Goal: Task Accomplishment & Management: Complete application form

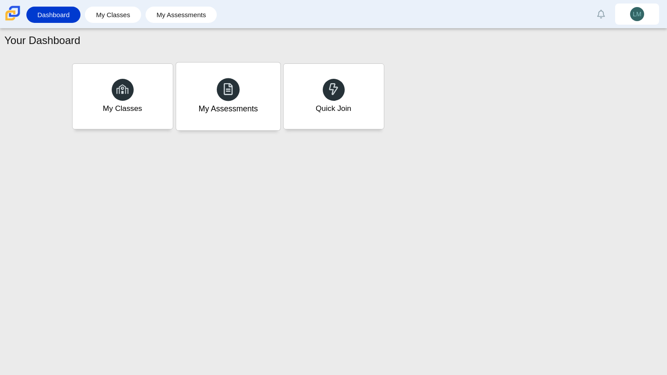
click at [189, 104] on div "My Assessments" at bounding box center [228, 96] width 104 height 68
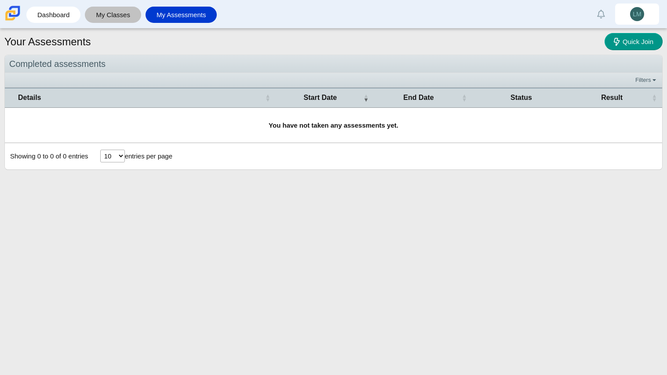
click at [99, 18] on link "My Classes" at bounding box center [113, 15] width 48 height 16
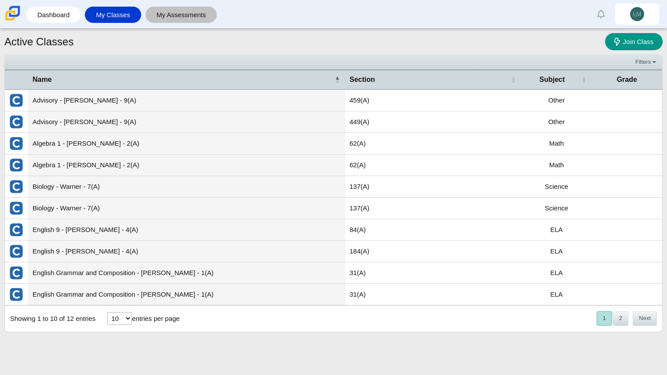
click at [167, 11] on link "My Assessments" at bounding box center [181, 15] width 63 height 16
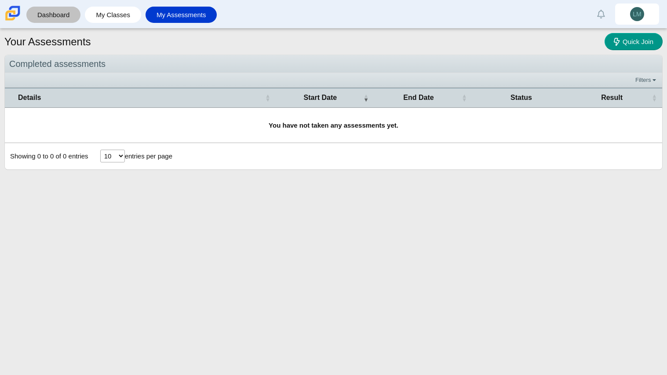
click at [70, 14] on link "Dashboard" at bounding box center [53, 15] width 45 height 16
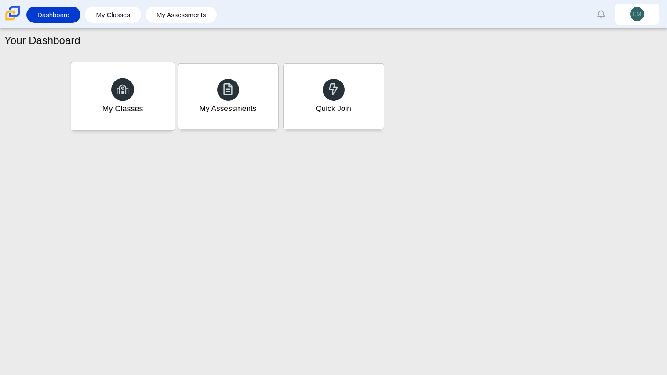
click at [117, 101] on div "My Classes" at bounding box center [122, 96] width 104 height 68
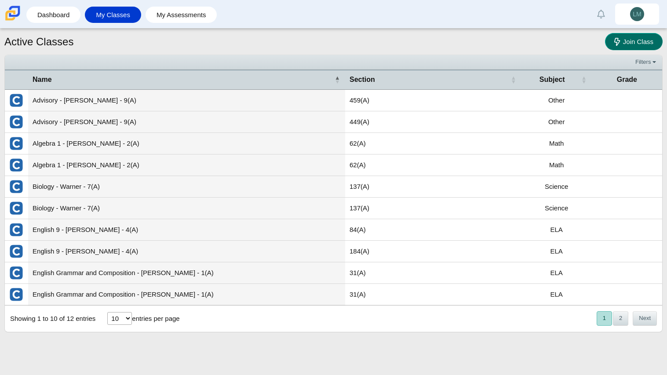
click at [622, 45] on link "Join Class" at bounding box center [634, 41] width 58 height 17
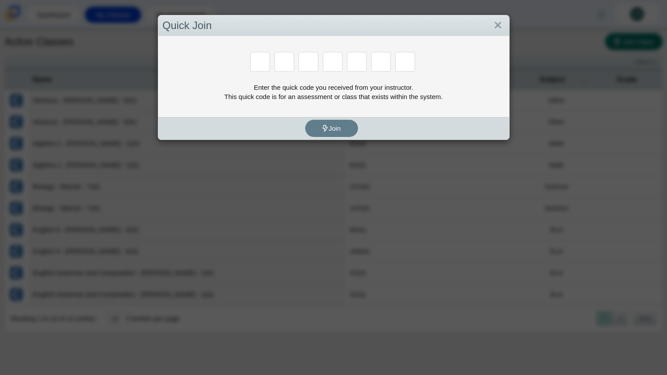
click at [622, 45] on div "Quick Join Enter the quick code you received from your instructor. This quick c…" at bounding box center [333, 187] width 667 height 375
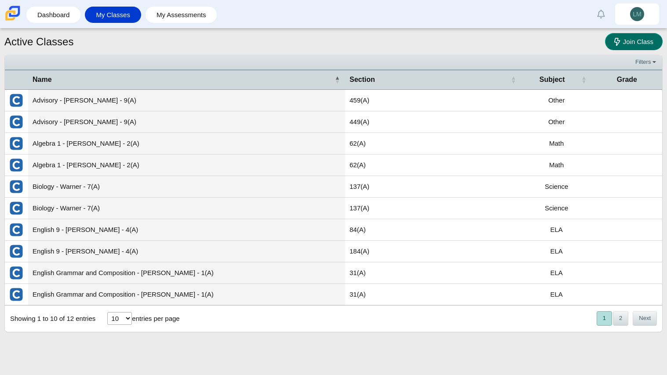
click at [622, 45] on link "Join Class" at bounding box center [634, 41] width 58 height 17
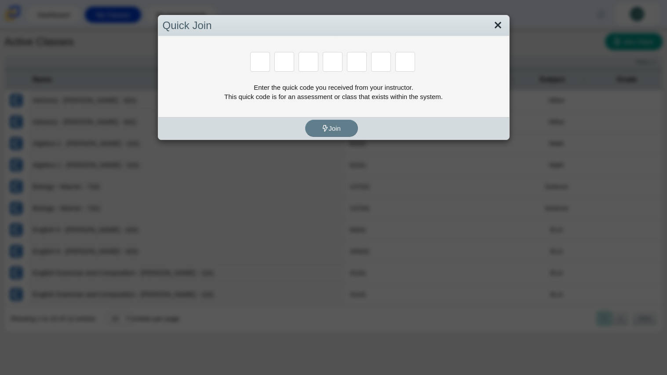
click at [494, 29] on link "Close" at bounding box center [498, 25] width 14 height 15
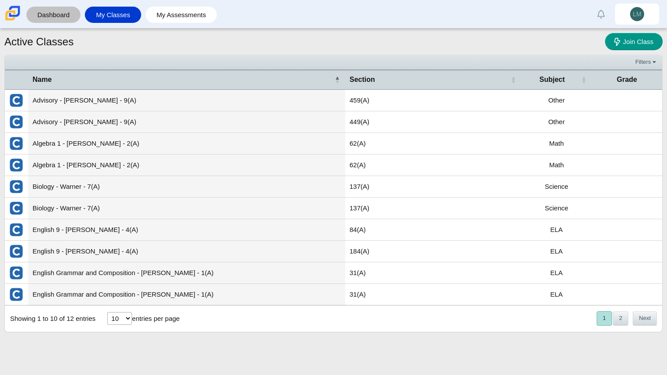
click at [58, 12] on link "Dashboard" at bounding box center [53, 15] width 45 height 16
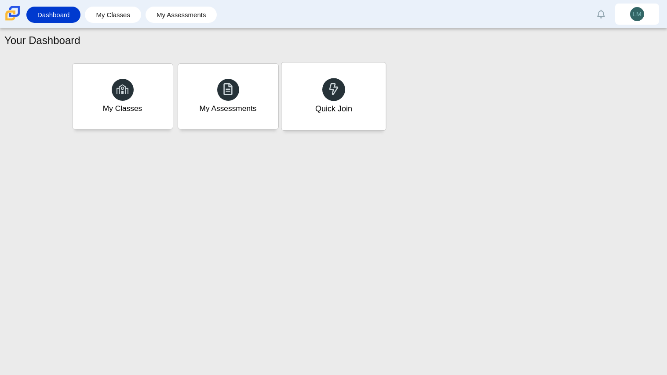
click at [325, 112] on div "Quick Join" at bounding box center [333, 108] width 37 height 11
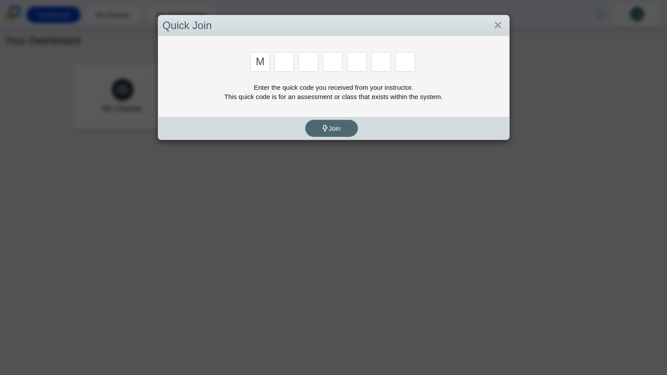
type input "m"
type input "7"
type input "e"
type input "3"
type input "e"
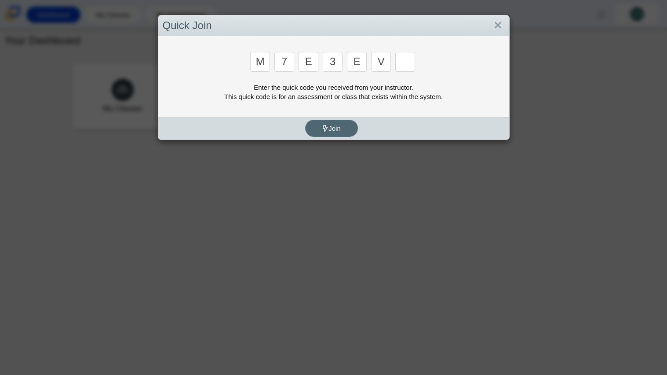
type input "v"
type input "w"
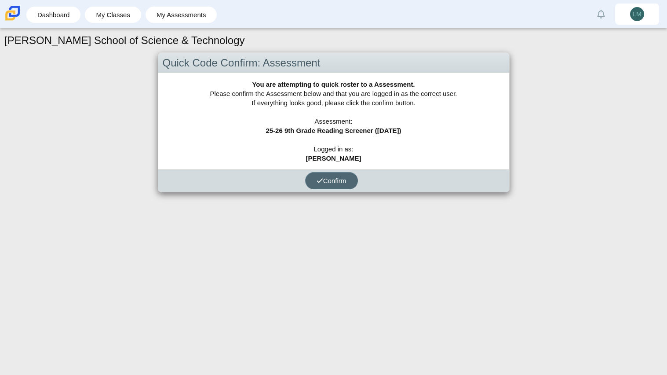
click at [330, 180] on span "Confirm" at bounding box center [332, 180] width 30 height 7
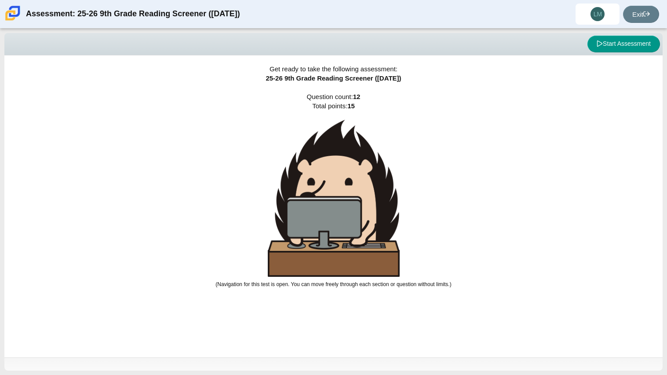
click at [626, 56] on div "Get ready to take the following assessment: 25-26 9th Grade Reading Screener (A…" at bounding box center [333, 206] width 659 height 302
click at [648, 46] on button "Start Assessment" at bounding box center [624, 44] width 73 height 17
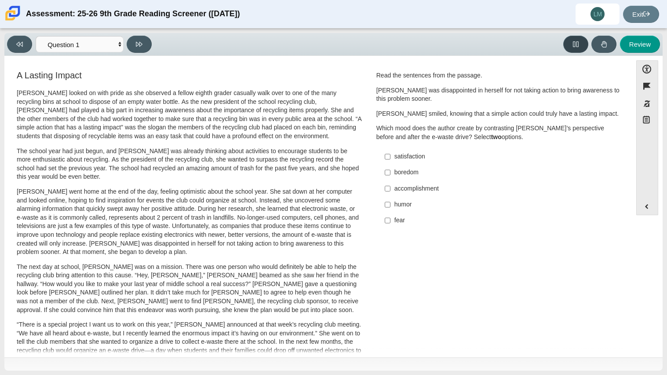
click at [577, 46] on icon at bounding box center [576, 44] width 6 height 6
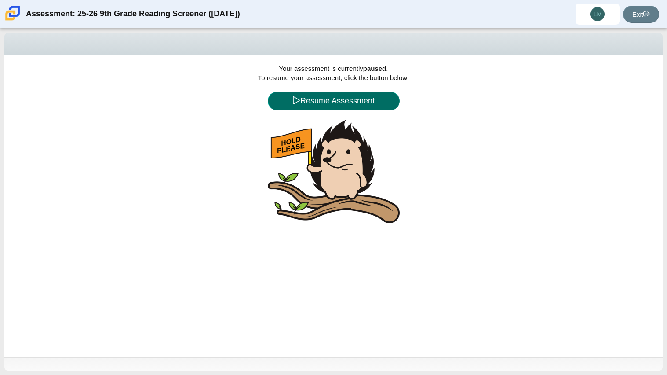
click at [349, 101] on button "Resume Assessment" at bounding box center [334, 101] width 132 height 19
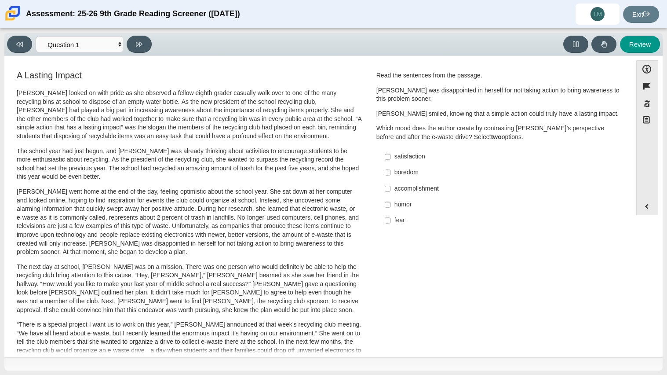
click at [238, 109] on p "Scarlett looked on with pride as she observed a fellow eighth grader casually w…" at bounding box center [189, 115] width 345 height 52
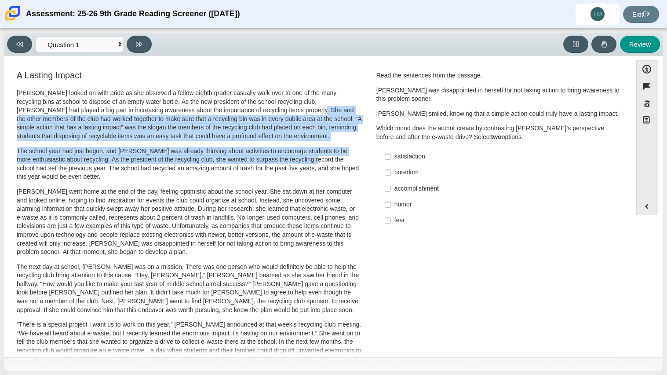
drag, startPoint x: 238, startPoint y: 109, endPoint x: 315, endPoint y: 162, distance: 93.7
click at [315, 162] on div "Scarlett looked on with pride as she observed a fellow eighth grader casually w…" at bounding box center [189, 323] width 345 height 469
click at [315, 162] on p "The school year had just begun, and Scarlett was already thinking about activit…" at bounding box center [189, 164] width 345 height 34
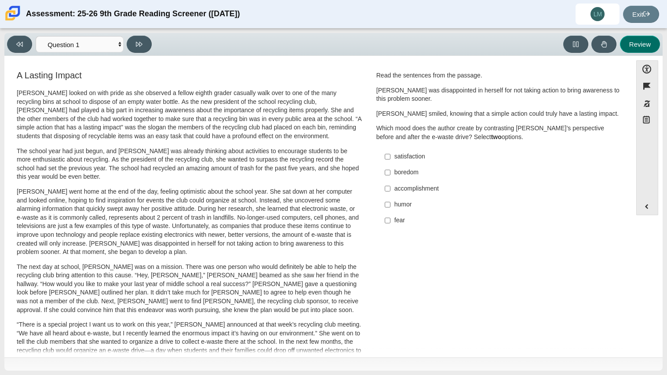
click at [637, 38] on button "Review" at bounding box center [640, 44] width 40 height 17
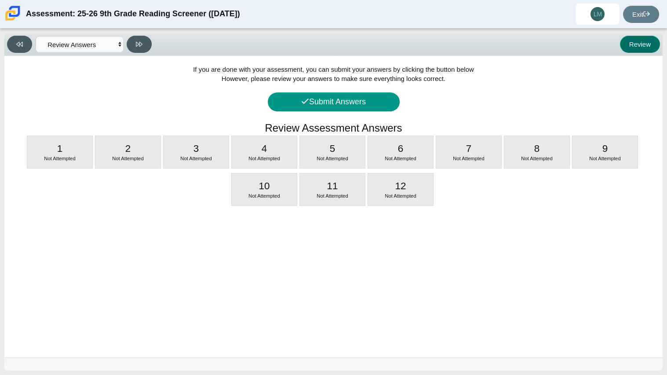
click at [637, 38] on button "Review" at bounding box center [640, 44] width 40 height 17
click at [635, 42] on button "Review" at bounding box center [640, 44] width 40 height 17
click at [639, 50] on button "Review" at bounding box center [640, 44] width 40 height 17
click at [17, 51] on button at bounding box center [19, 44] width 25 height 17
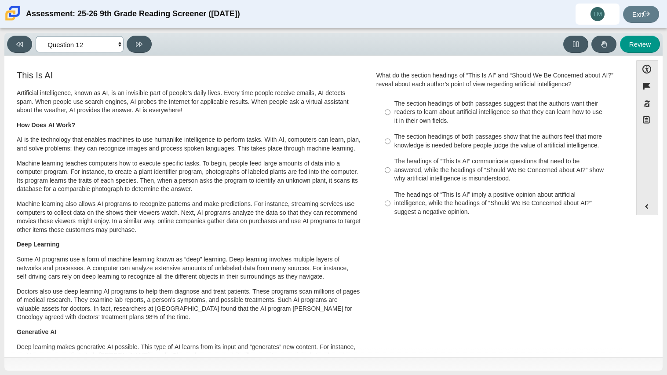
click at [110, 46] on select "Questions Question 1 Question 2 Question 3 Question 4 Question 5 Question 6 Que…" at bounding box center [80, 44] width 88 height 16
select select "ccc5b315-3c7c-471c-bf90-f22c8299c798"
click at [36, 36] on select "Questions Question 1 Question 2 Question 3 Question 4 Question 5 Question 6 Que…" at bounding box center [80, 44] width 88 height 16
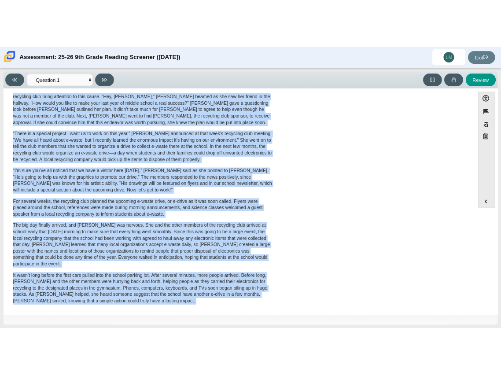
scroll to position [4, 0]
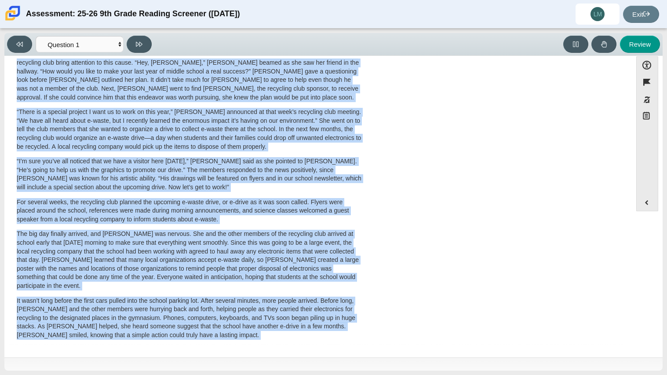
drag, startPoint x: 16, startPoint y: 90, endPoint x: 372, endPoint y: 374, distance: 455.3
click at [372, 374] on div "Viewing Question 1 of 12 in Pacing Mode Questions Question 1 Question 2 Questio…" at bounding box center [333, 202] width 667 height 346
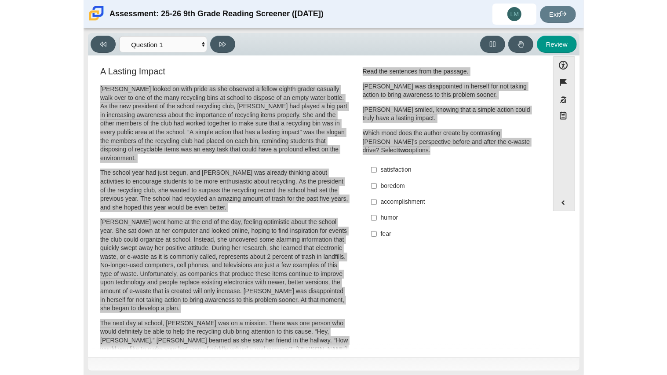
scroll to position [0, 0]
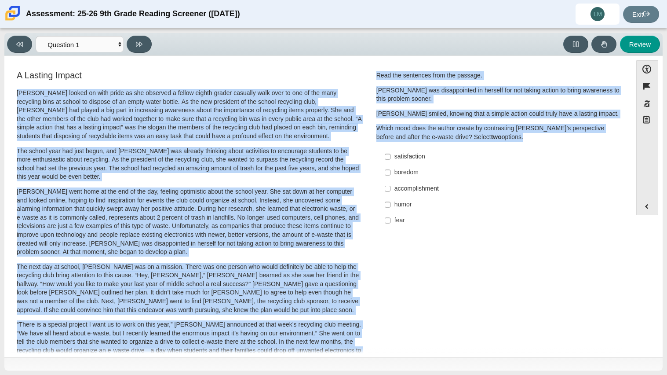
click at [395, 264] on div "A Lasting Impact Scarlett looked on with pride as she observed a fellow eighth …" at bounding box center [318, 317] width 619 height 496
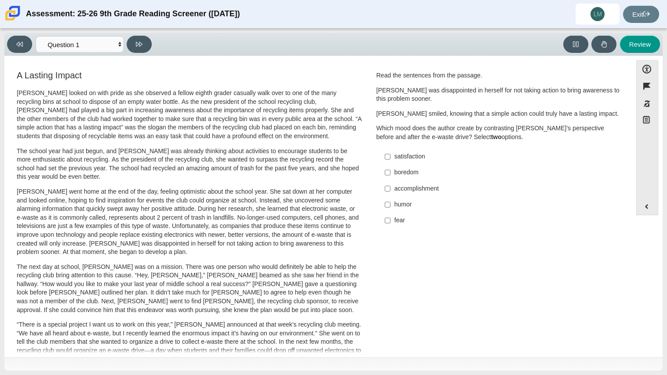
click at [447, 233] on div "Question Read the sentences from the passage. Scarlett was disappointed in hers…" at bounding box center [499, 151] width 258 height 165
click at [275, 126] on p "Scarlett looked on with pride as she observed a fellow eighth grader casually w…" at bounding box center [189, 115] width 345 height 52
click at [24, 101] on p "Scarlett looked on with pride as she observed a fellow eighth grader casually w…" at bounding box center [189, 115] width 345 height 52
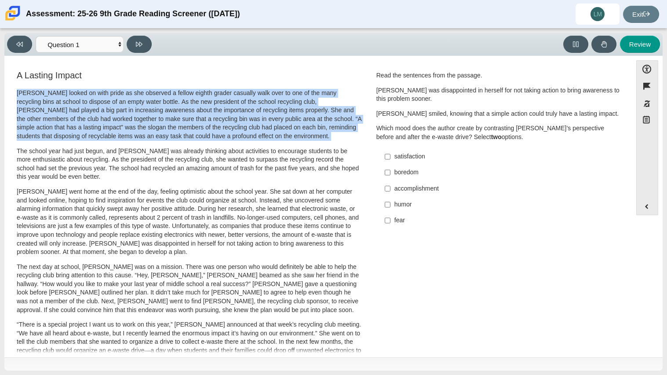
click at [24, 101] on p "Scarlett looked on with pride as she observed a fellow eighth grader casually w…" at bounding box center [189, 115] width 345 height 52
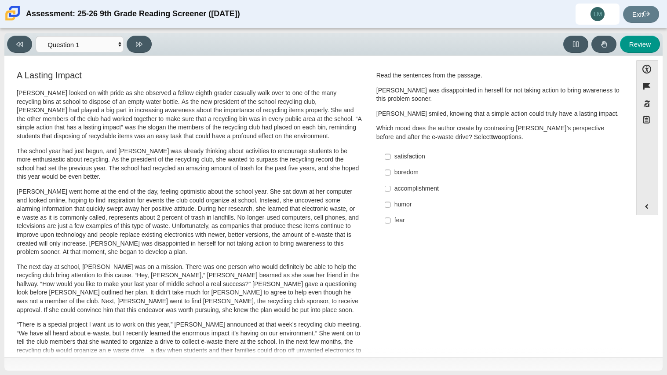
click at [24, 101] on p "Scarlett looked on with pride as she observed a fellow eighth grader casually w…" at bounding box center [189, 115] width 345 height 52
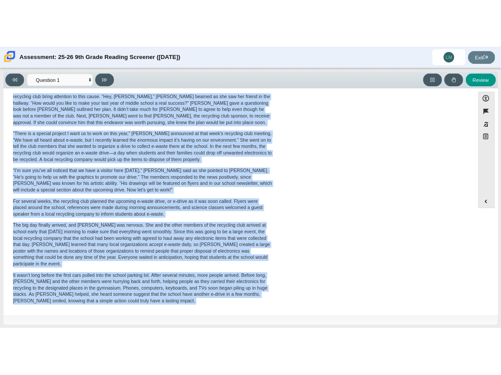
scroll to position [4, 0]
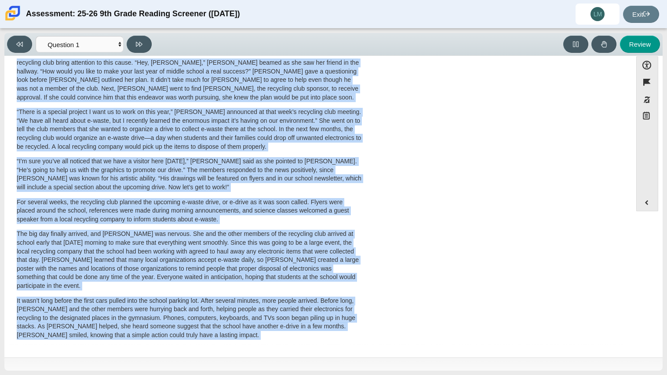
drag, startPoint x: 18, startPoint y: 94, endPoint x: 406, endPoint y: 345, distance: 461.7
click at [406, 345] on div "Feature A Lasting Impact Scarlett looked on with pride as she observed a fellow…" at bounding box center [318, 205] width 619 height 292
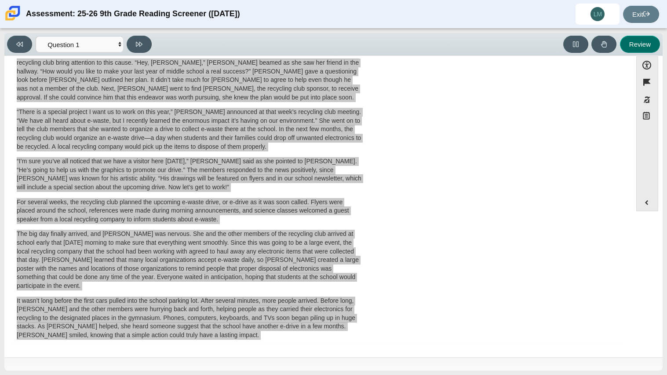
scroll to position [0, 0]
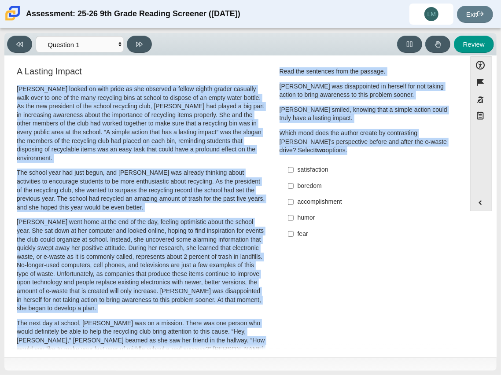
click at [301, 210] on label "humor humor" at bounding box center [368, 218] width 172 height 16
click at [293, 210] on input "humor humor" at bounding box center [291, 218] width 6 height 16
checkbox input "true"
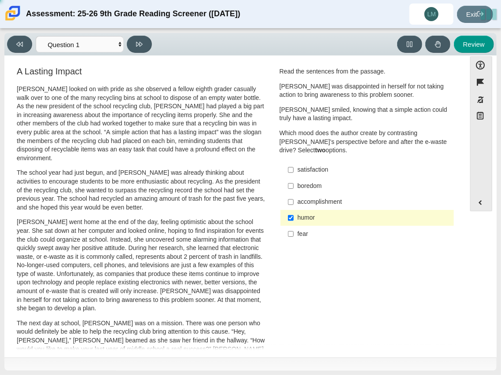
click at [304, 205] on div "accomplishment" at bounding box center [373, 202] width 153 height 9
click at [293, 205] on input "accomplishment accomplishment" at bounding box center [291, 202] width 6 height 16
checkbox input "true"
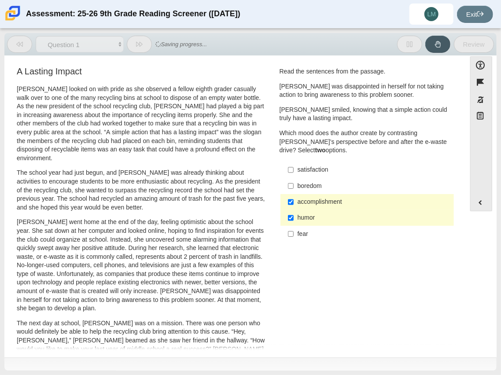
click at [298, 215] on div "humor" at bounding box center [373, 217] width 153 height 9
click at [293, 215] on input "humor humor" at bounding box center [291, 218] width 6 height 16
checkbox input "false"
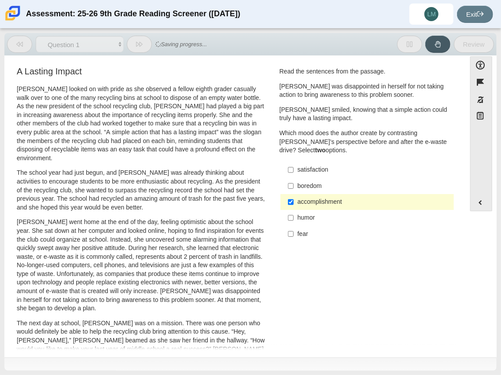
click at [292, 178] on label "boredom boredom" at bounding box center [368, 186] width 172 height 16
click at [292, 178] on input "boredom boredom" at bounding box center [291, 186] width 6 height 16
checkbox input "true"
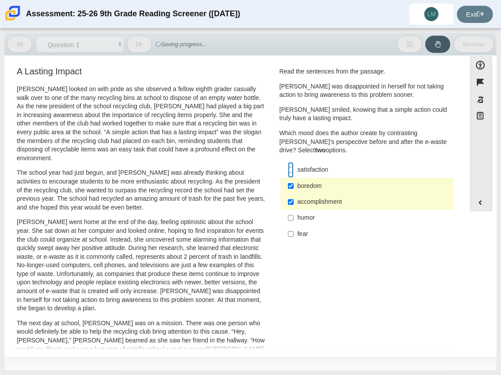
click at [290, 169] on input "satisfaction satisfaction" at bounding box center [291, 170] width 6 height 16
checkbox input "true"
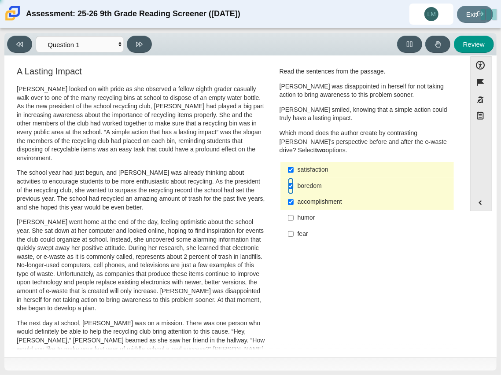
click at [290, 181] on input "boredom boredom" at bounding box center [291, 186] width 6 height 16
checkbox input "false"
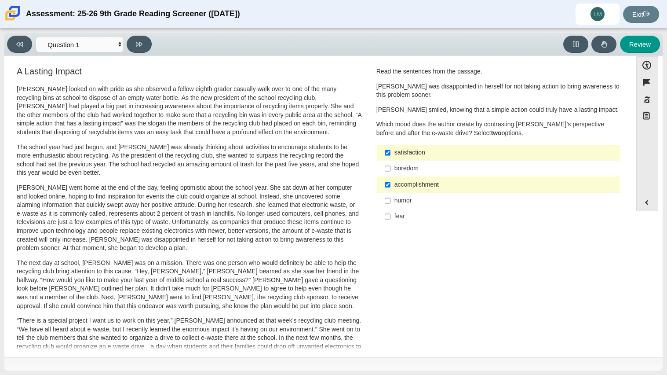
click at [394, 206] on label "humor humor" at bounding box center [500, 201] width 242 height 16
click at [391, 206] on input "humor humor" at bounding box center [388, 201] width 6 height 16
checkbox input "true"
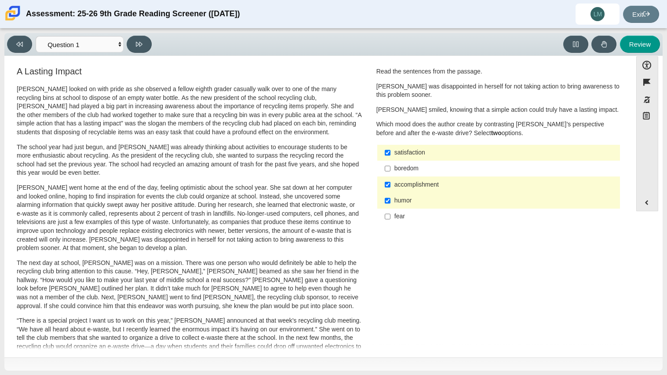
click at [395, 213] on div "fear" at bounding box center [506, 216] width 222 height 9
click at [391, 213] on input "fear fear" at bounding box center [388, 217] width 6 height 16
checkbox input "true"
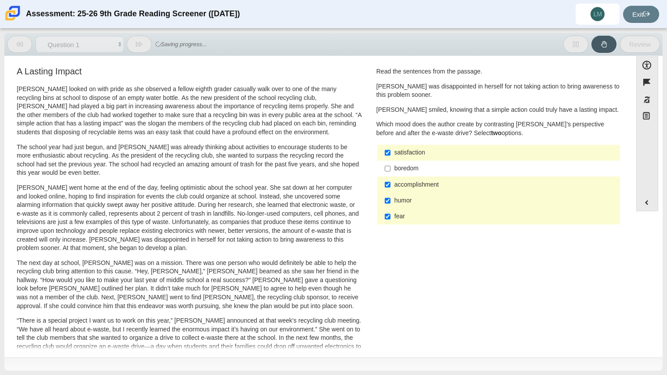
click at [400, 176] on label "accomplishment accomplishment" at bounding box center [500, 184] width 242 height 16
click at [391, 176] on input "accomplishment accomplishment" at bounding box center [388, 184] width 6 height 16
checkbox input "false"
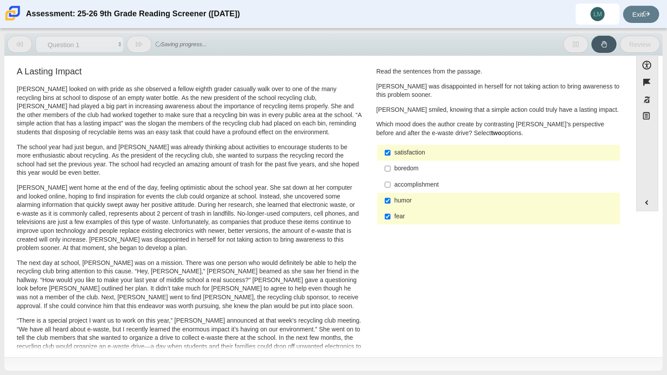
click at [399, 173] on label "boredom boredom" at bounding box center [500, 169] width 242 height 16
click at [391, 173] on input "boredom boredom" at bounding box center [388, 169] width 6 height 16
checkbox input "true"
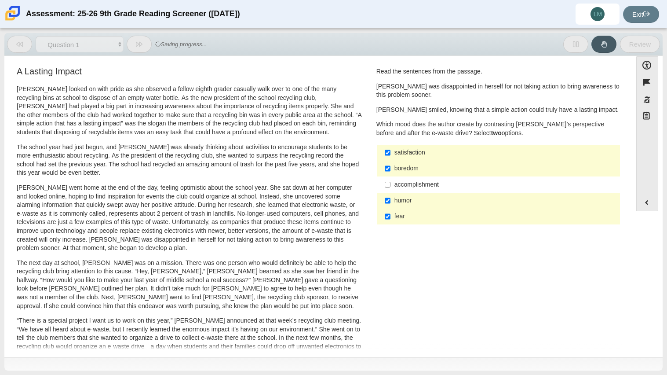
click at [401, 181] on div "accomplishment" at bounding box center [506, 184] width 222 height 9
click at [391, 181] on input "accomplishment accomplishment" at bounding box center [388, 184] width 6 height 16
checkbox input "true"
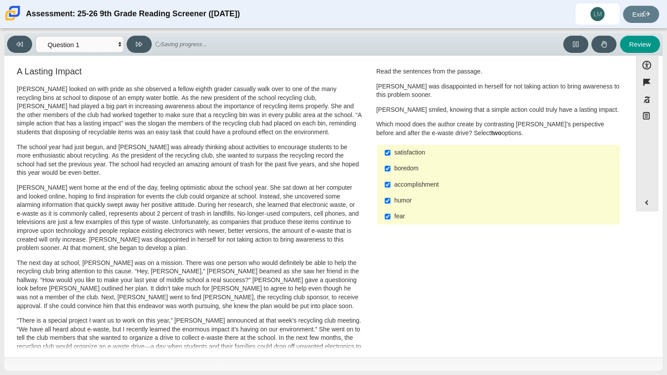
click at [395, 215] on div "fear" at bounding box center [506, 216] width 222 height 9
click at [391, 215] on input "fear fear" at bounding box center [388, 217] width 6 height 16
checkbox input "false"
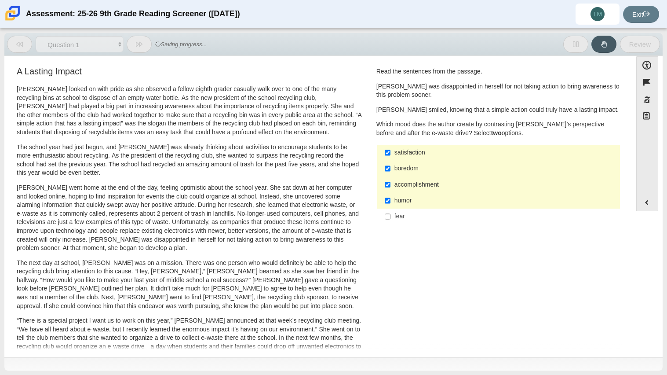
click at [414, 170] on div "boredom" at bounding box center [506, 168] width 222 height 9
click at [391, 170] on input "boredom boredom" at bounding box center [388, 169] width 6 height 16
checkbox input "false"
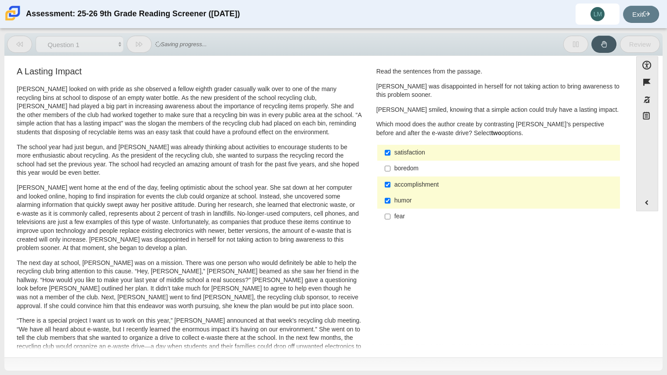
click at [401, 198] on div "humor" at bounding box center [506, 200] width 222 height 9
click at [391, 198] on input "humor humor" at bounding box center [388, 201] width 6 height 16
checkbox input "false"
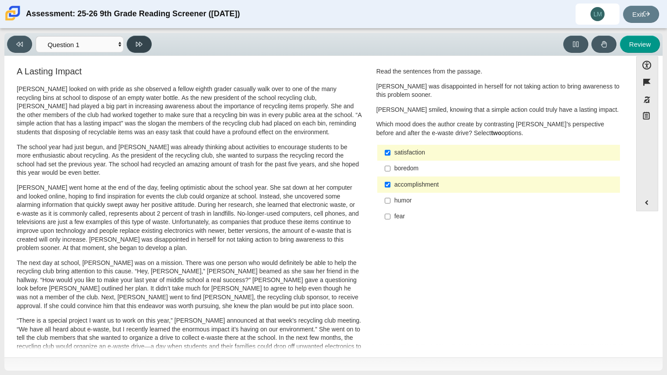
click at [131, 43] on button at bounding box center [139, 44] width 25 height 17
select select "0ff64528-ffd7-428d-b192-babfaadd44e8"
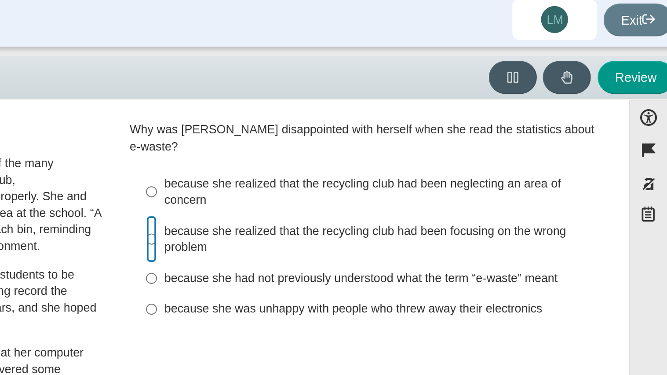
click at [387, 116] on input "because she realized that the recycling club had been focusing on the wrong pro…" at bounding box center [388, 128] width 6 height 25
radio input "true"
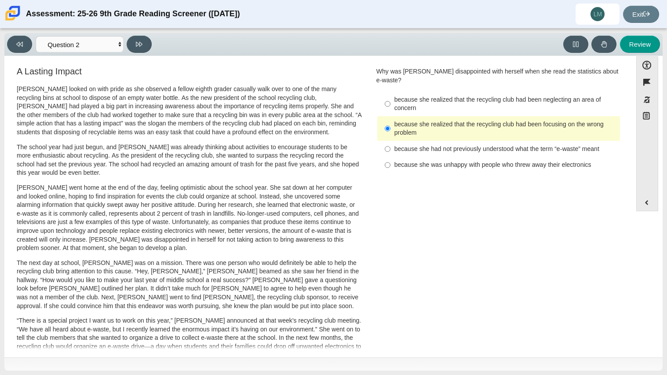
click at [401, 161] on label "because she was unhappy with people who threw away their electronics because sh…" at bounding box center [500, 165] width 242 height 16
click at [391, 161] on input "because she was unhappy with people who threw away their electronics because sh…" at bounding box center [388, 165] width 6 height 16
radio input "true"
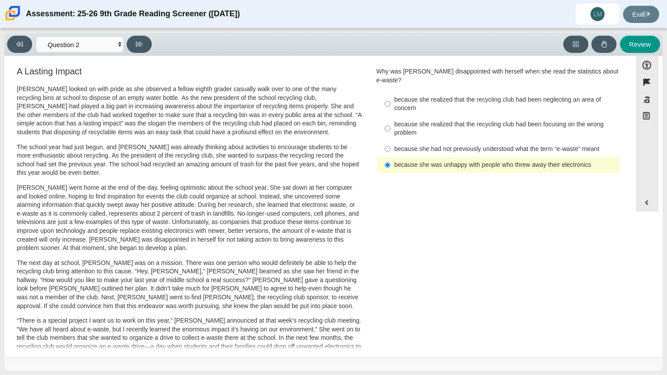
click at [395, 120] on div "because she realized that the recycling club had been focusing on the wrong pro…" at bounding box center [506, 128] width 222 height 17
click at [391, 116] on input "because she realized that the recycling club had been focusing on the wrong pro…" at bounding box center [388, 128] width 6 height 25
radio input "true"
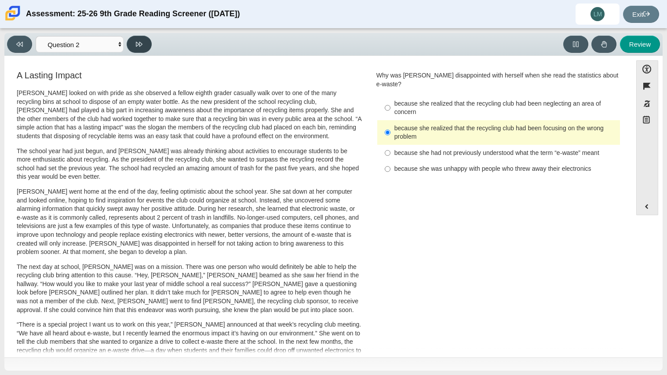
click at [132, 49] on button at bounding box center [139, 44] width 25 height 17
select select "7ce3d843-6974-4858-901c-1ff39630e843"
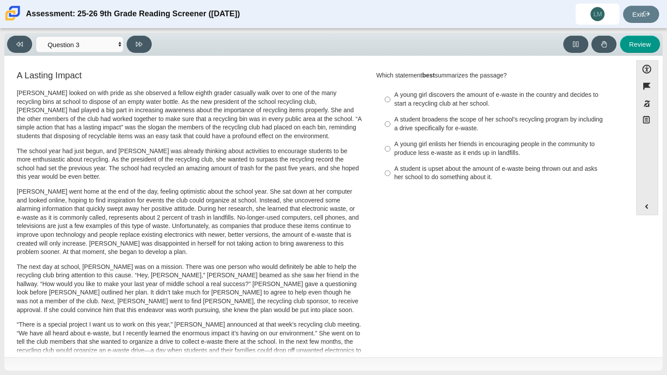
click at [441, 115] on div "A student broadens the scope of her school’s recycling program by including a d…" at bounding box center [506, 123] width 222 height 17
click at [391, 115] on input "A student broadens the scope of her school’s recycling program by including a d…" at bounding box center [388, 124] width 6 height 25
radio input "true"
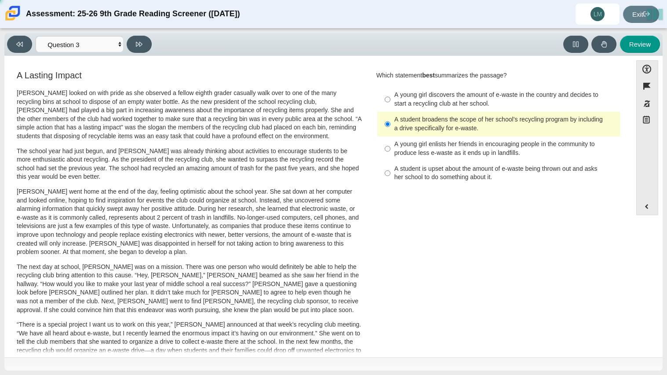
click at [425, 100] on div "A young girl discovers the amount of e-waste in the country and decides to star…" at bounding box center [506, 99] width 222 height 17
click at [391, 100] on input "A young girl discovers the amount of e-waste in the country and decides to star…" at bounding box center [388, 99] width 6 height 25
radio input "true"
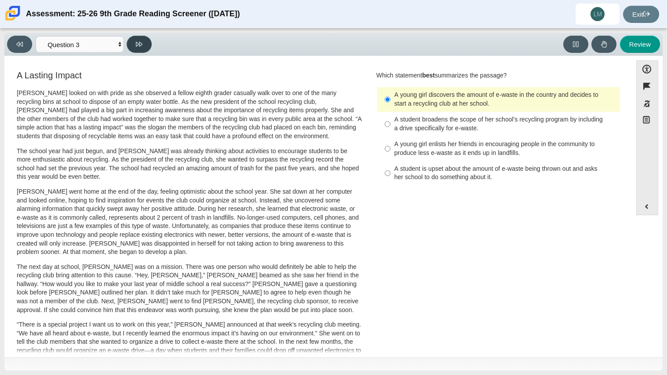
click at [145, 49] on button at bounding box center [139, 44] width 25 height 17
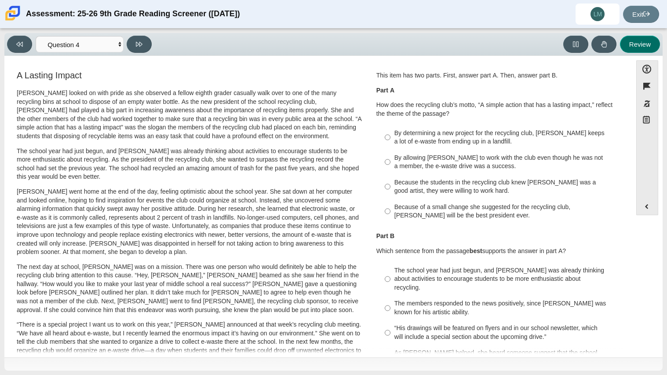
click at [645, 50] on button "Review" at bounding box center [640, 44] width 40 height 17
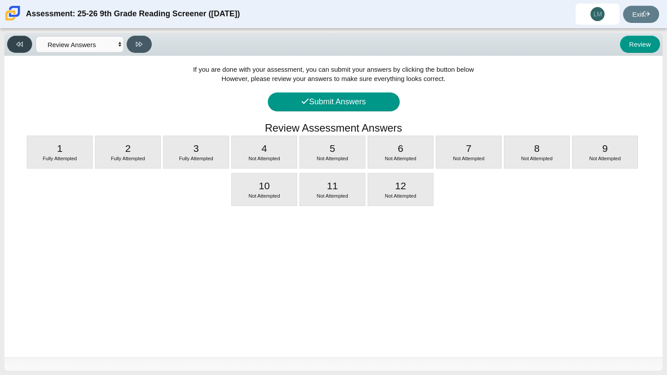
click at [24, 46] on button at bounding box center [19, 44] width 25 height 17
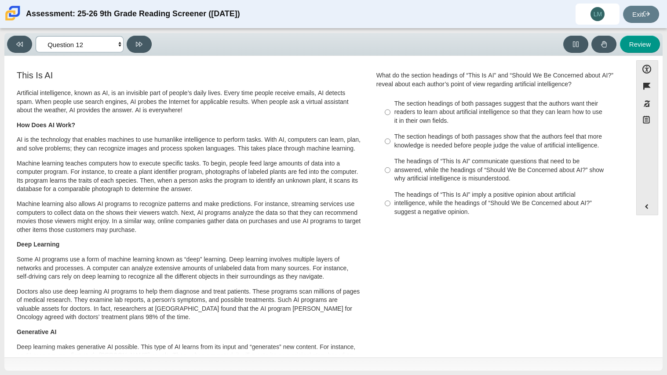
click at [99, 45] on select "Questions Question 1 Question 2 Question 3 Question 4 Question 5 Question 6 Que…" at bounding box center [80, 44] width 88 height 16
click at [36, 36] on select "Questions Question 1 Question 2 Question 3 Question 4 Question 5 Question 6 Que…" at bounding box center [80, 44] width 88 height 16
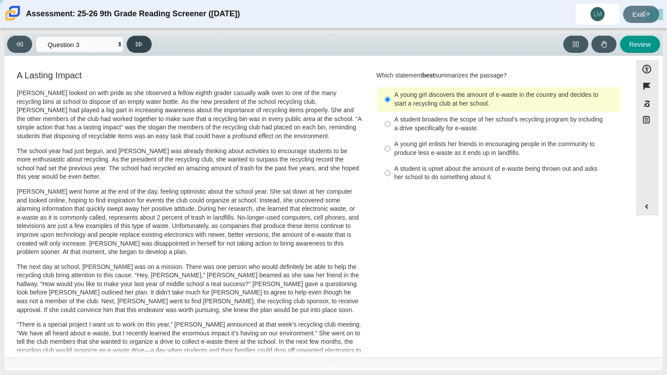
click at [130, 46] on button at bounding box center [139, 44] width 25 height 17
select select "ca9ea0f1-49c5-4bd1-83b0-472c18652b42"
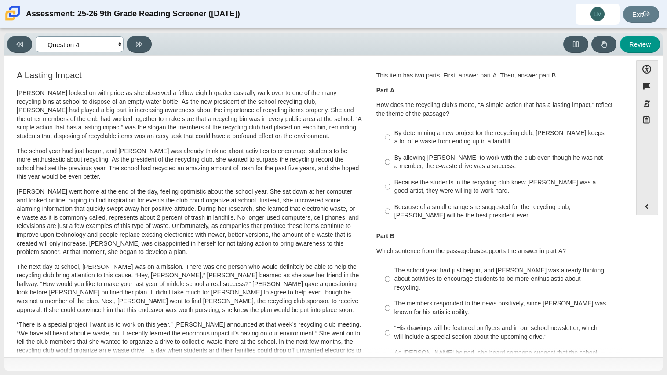
click at [107, 46] on select "Questions Question 1 Question 2 Question 3 Question 4 Question 5 Question 6 Que…" at bounding box center [80, 44] width 88 height 16
click at [385, 191] on input "Because the students in the recycling club knew Juan Carlos was a good artist, …" at bounding box center [388, 186] width 6 height 25
radio input "true"
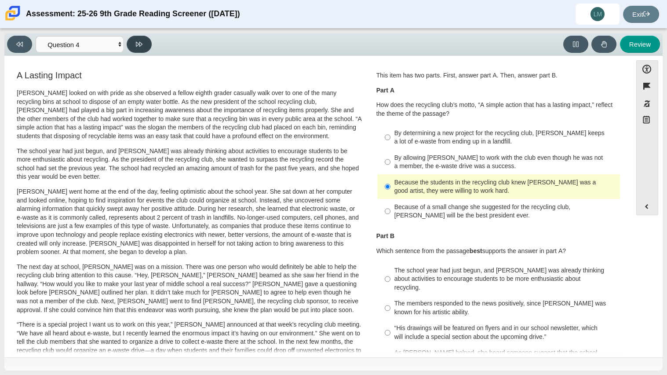
click at [144, 43] on button at bounding box center [139, 44] width 25 height 17
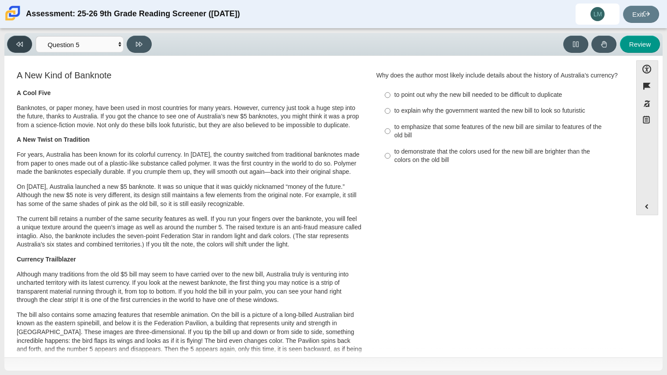
click at [11, 48] on button at bounding box center [19, 44] width 25 height 17
select select "ca9ea0f1-49c5-4bd1-83b0-472c18652b42"
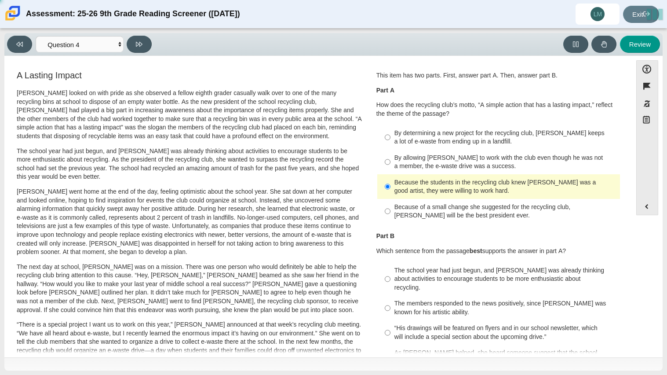
click at [421, 143] on div "By determining a new project for the recycling club, Scarlett keeps a lot of e-…" at bounding box center [506, 137] width 222 height 17
click at [391, 143] on input "By determining a new project for the recycling club, Scarlett keeps a lot of e-…" at bounding box center [388, 137] width 6 height 25
radio input "true"
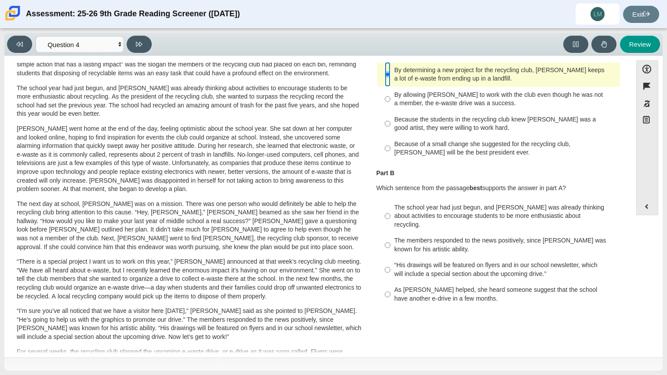
scroll to position [71, 0]
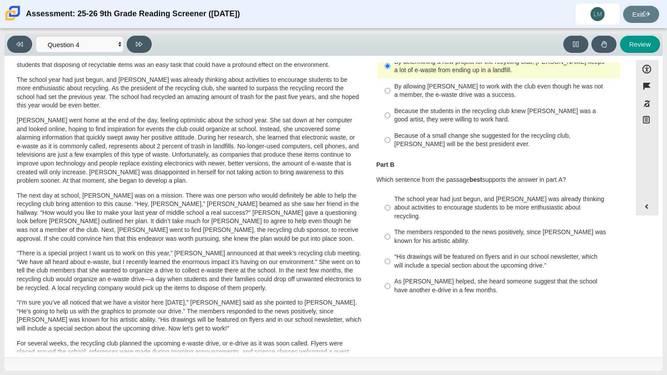
click at [424, 278] on div "As Scarlett helped, she heard someone suggest that the school have another e-dr…" at bounding box center [506, 285] width 222 height 17
click at [391, 278] on input "As Scarlett helped, she heard someone suggest that the school have another e-dr…" at bounding box center [388, 286] width 6 height 25
radio input "true"
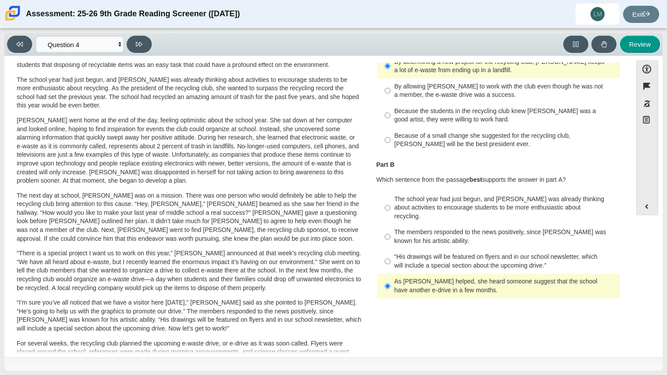
click at [453, 253] on div "“His drawings will be featured on flyers and in our school newsletter, which wi…" at bounding box center [506, 261] width 222 height 17
click at [391, 250] on input "“His drawings will be featured on flyers and in our school newsletter, which wi…" at bounding box center [388, 261] width 6 height 25
radio input "true"
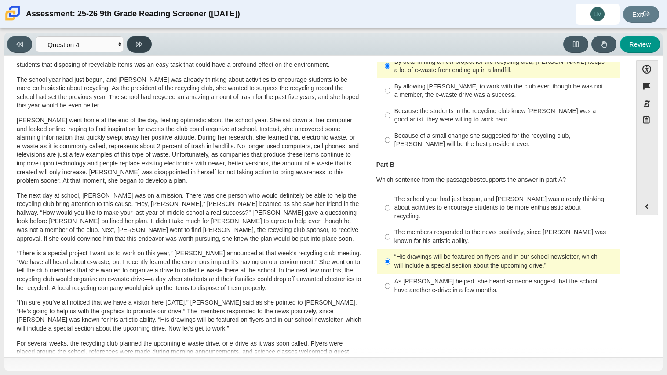
click at [139, 49] on button at bounding box center [139, 44] width 25 height 17
select select "e41f1a79-e29f-4095-8030-a53364015bed"
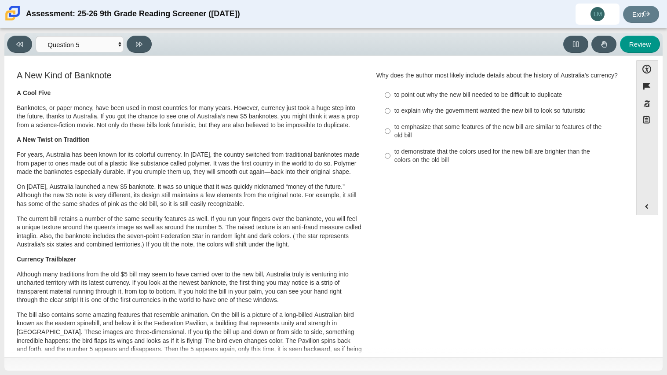
click at [390, 113] on label "to explain why the government wanted the new bill to look so futuristic to expl…" at bounding box center [500, 111] width 242 height 16
click at [390, 113] on input "to explain why the government wanted the new bill to look so futuristic to expl…" at bounding box center [388, 111] width 6 height 16
radio input "true"
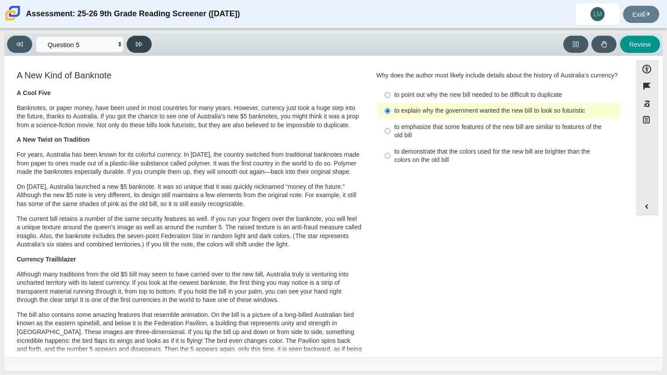
click at [138, 41] on icon at bounding box center [139, 44] width 7 height 7
select select "69146e31-7b3d-4a3e-9ce6-f30c24342ae0"
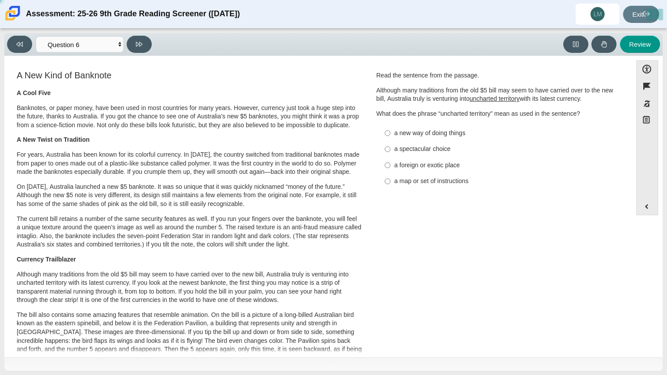
click at [407, 167] on div "a foreign or exotic place" at bounding box center [506, 165] width 222 height 9
click at [391, 167] on input "a foreign or exotic place a foreign or exotic place" at bounding box center [388, 165] width 6 height 16
radio input "true"
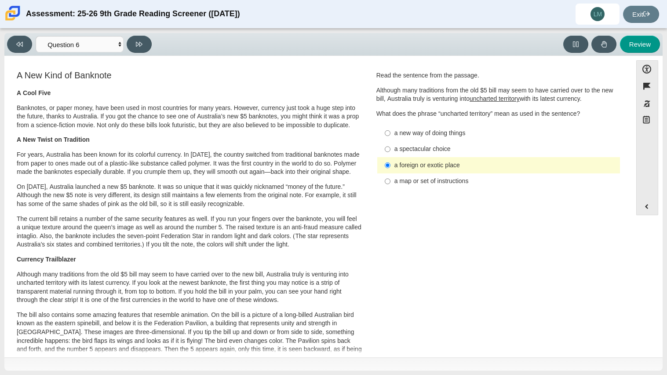
click at [434, 183] on div "a map or set of instructions" at bounding box center [506, 181] width 222 height 9
click at [391, 183] on input "a map or set of instructions a map or set of instructions" at bounding box center [388, 181] width 6 height 16
radio input "true"
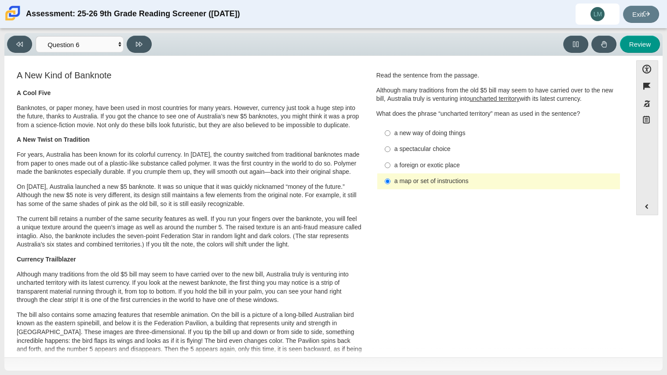
click at [424, 145] on div "a spectacular choice" at bounding box center [506, 149] width 222 height 9
click at [391, 145] on input "a spectacular choice a spectacular choice" at bounding box center [388, 149] width 6 height 16
radio input "true"
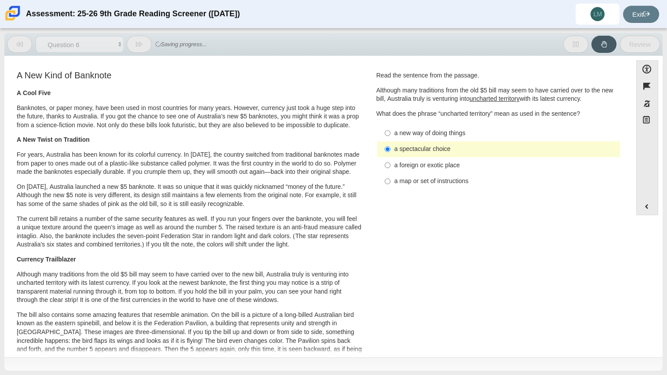
click at [416, 128] on label "a new way of doing things a new way of doing things" at bounding box center [500, 133] width 242 height 16
click at [391, 128] on input "a new way of doing things a new way of doing things" at bounding box center [388, 133] width 6 height 16
radio input "true"
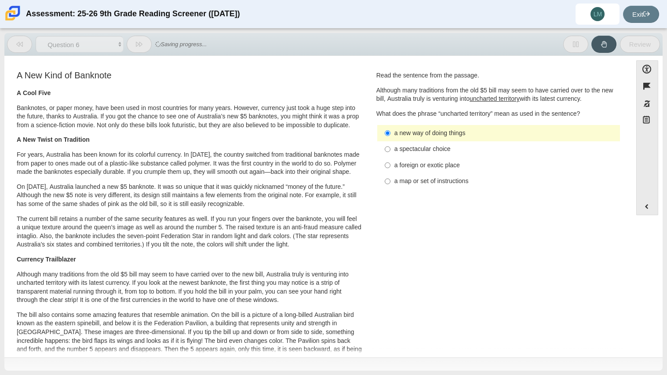
click at [420, 173] on label "a map or set of instructions a map or set of instructions" at bounding box center [500, 181] width 242 height 16
click at [391, 173] on input "a map or set of instructions a map or set of instructions" at bounding box center [388, 181] width 6 height 16
radio input "true"
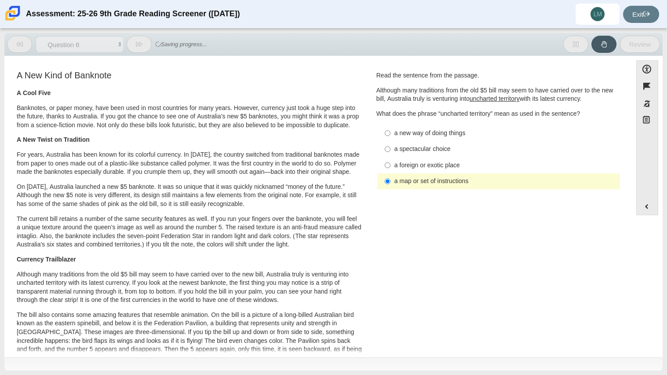
click at [413, 167] on div "a foreign or exotic place" at bounding box center [506, 165] width 222 height 9
click at [391, 167] on input "a foreign or exotic place a foreign or exotic place" at bounding box center [388, 165] width 6 height 16
radio input "true"
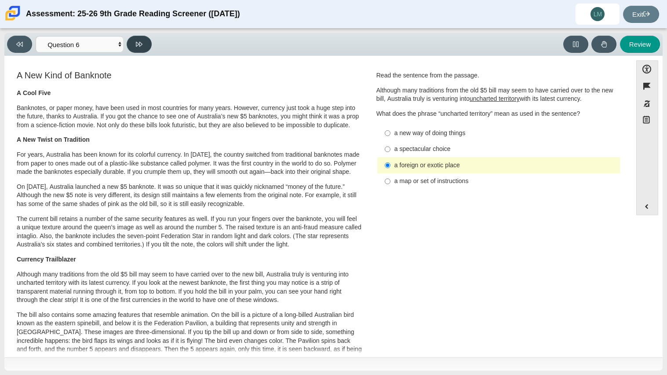
click at [139, 41] on icon at bounding box center [139, 44] width 7 height 7
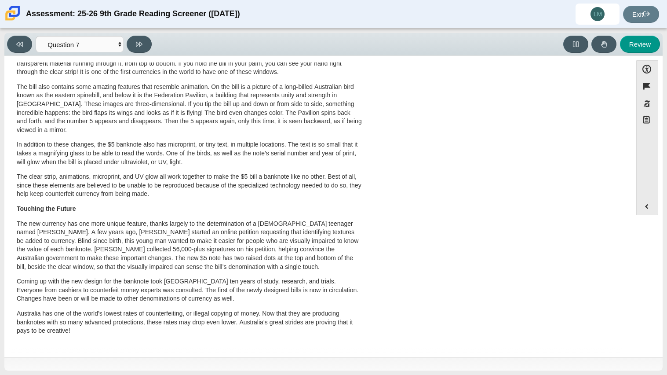
scroll to position [0, 0]
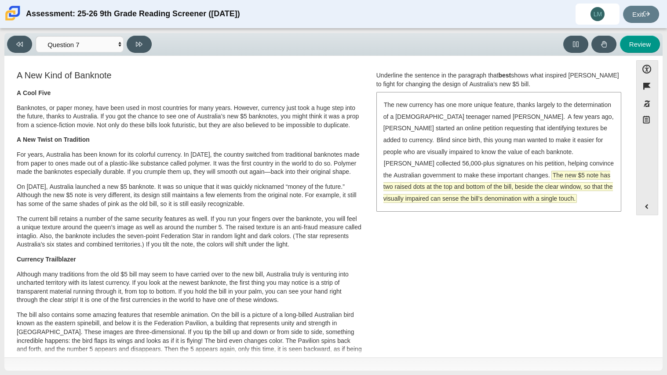
click at [507, 174] on span "The new $5 note has two raised dots at the top and bottom of the bill, beside t…" at bounding box center [499, 186] width 230 height 31
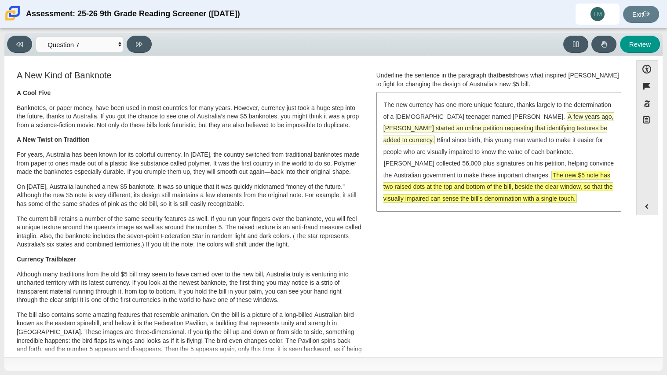
click at [575, 132] on span "A few years ago, McLeod started an online petition requesting that identifying …" at bounding box center [499, 128] width 231 height 32
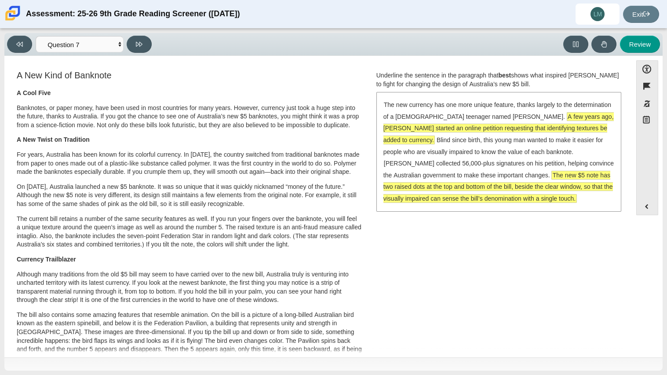
click at [550, 178] on span "The new $5 note has two raised dots at the top and bottom of the bill, beside t…" at bounding box center [499, 186] width 230 height 31
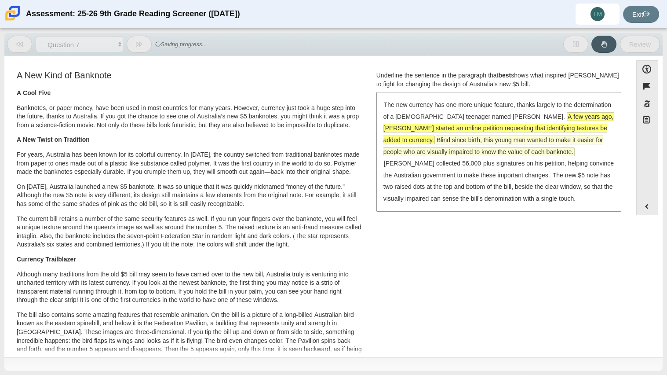
click at [567, 142] on span "Blind since birth, this young man wanted to make it easier for people who are v…" at bounding box center [494, 146] width 220 height 20
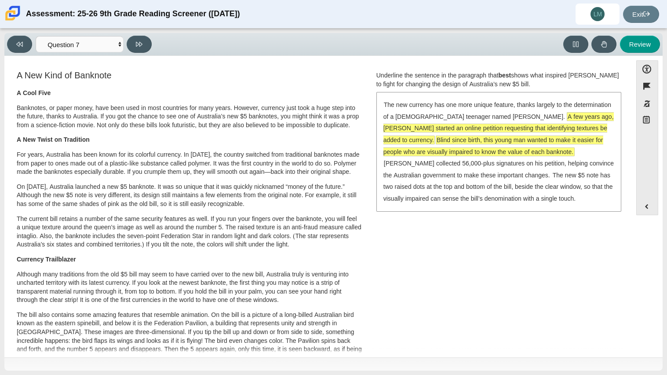
click at [449, 132] on span "A few years ago, McLeod started an online petition requesting that identifying …" at bounding box center [499, 128] width 231 height 31
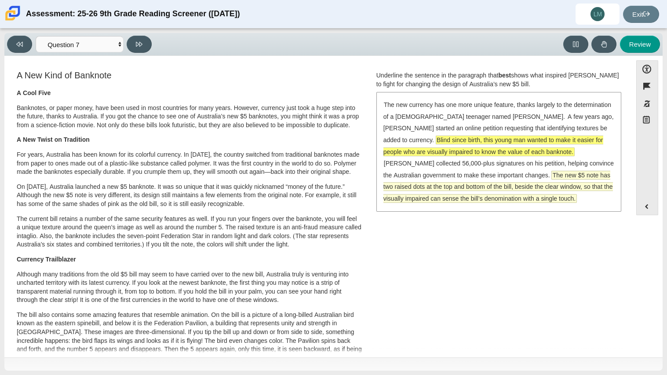
click at [468, 191] on span "The new $5 note has two raised dots at the top and bottom of the bill, beside t…" at bounding box center [499, 186] width 230 height 31
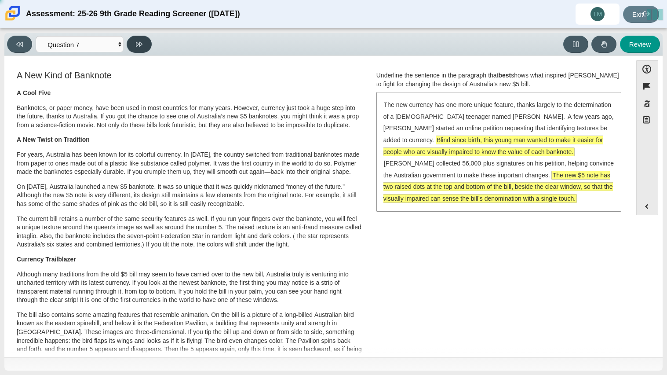
click at [138, 41] on icon at bounding box center [139, 44] width 7 height 7
select select "ea8338c2-a6a3-418e-a305-2b963b54a290"
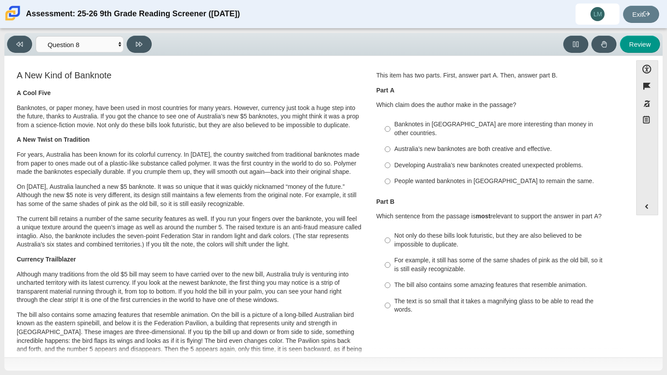
click at [403, 161] on div "Developing Australia’s new banknotes created unexpected problems." at bounding box center [506, 165] width 222 height 9
click at [391, 157] on input "Developing Australia’s new banknotes created unexpected problems. Developing Au…" at bounding box center [388, 165] width 6 height 16
radio input "true"
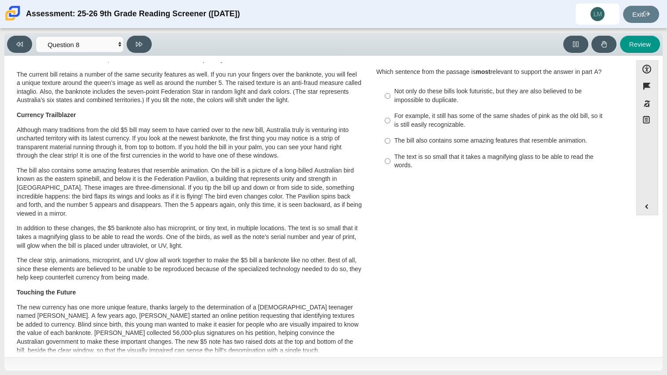
scroll to position [127, 0]
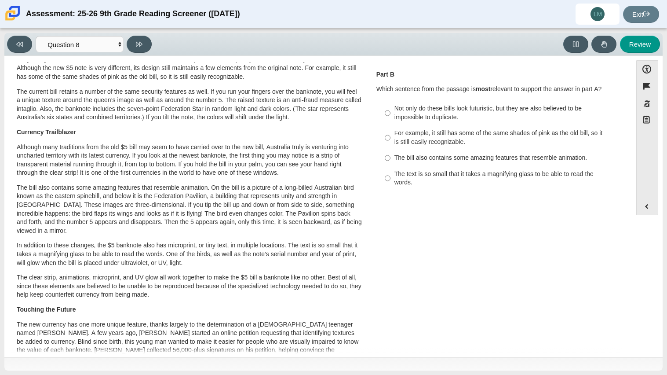
click at [459, 129] on div "For example, it still has some of the same shades of pink as the old bill, so i…" at bounding box center [506, 137] width 222 height 17
click at [391, 125] on input "For example, it still has some of the same shades of pink as the old bill, so i…" at bounding box center [388, 137] width 6 height 25
radio input "true"
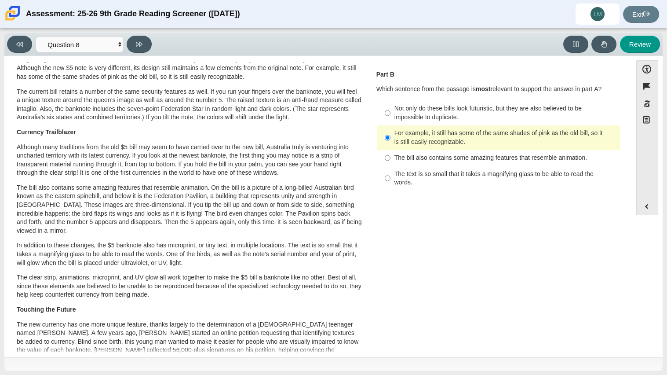
click at [447, 109] on div "Not only do these bills look futuristic, but they are also believed to be impos…" at bounding box center [506, 112] width 222 height 17
click at [391, 109] on input "Not only do these bills look futuristic, but they are also believed to be impos…" at bounding box center [388, 113] width 6 height 25
radio input "true"
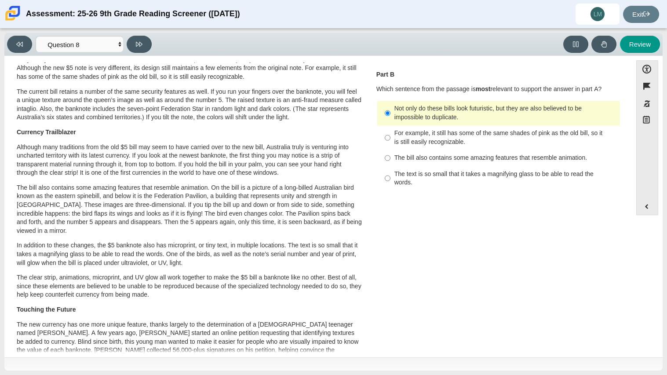
click at [455, 131] on div "For example, it still has some of the same shades of pink as the old bill, so i…" at bounding box center [506, 137] width 222 height 17
click at [391, 131] on input "For example, it still has some of the same shades of pink as the old bill, so i…" at bounding box center [388, 137] width 6 height 25
radio input "true"
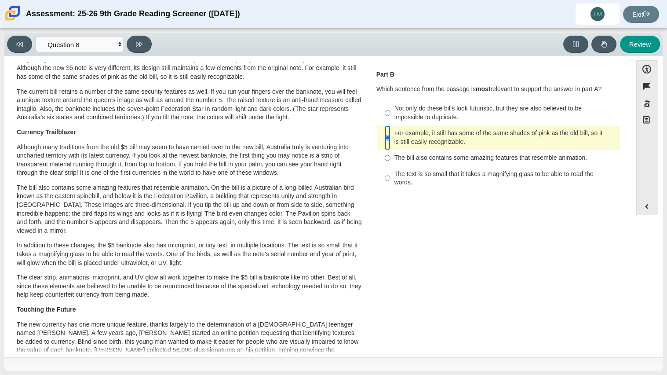
scroll to position [0, 0]
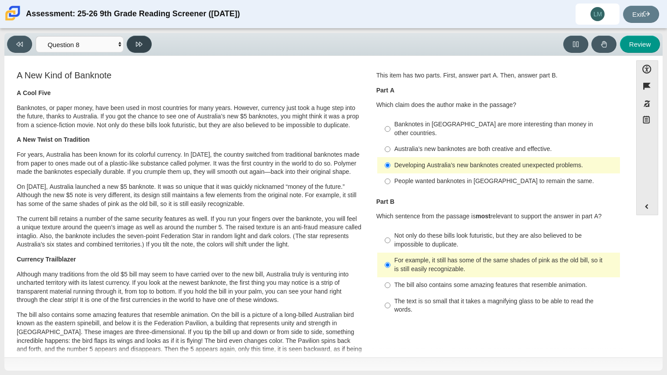
click at [136, 41] on icon at bounding box center [139, 44] width 7 height 7
select select "89f058d6-b15c-4ef5-a4b3-fdaffb8868b6"
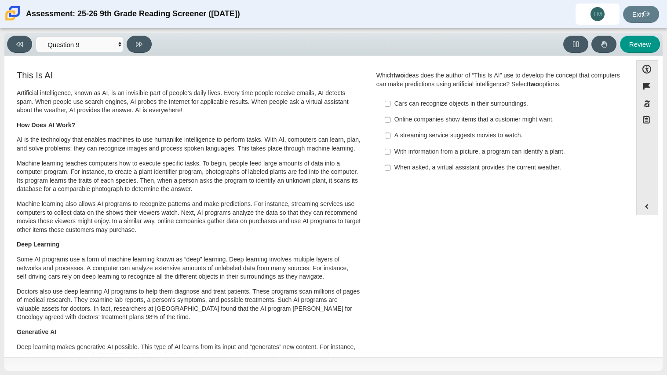
click at [470, 149] on div "With information from a picture, a program can identify a plant." at bounding box center [506, 151] width 222 height 9
click at [391, 149] on input "With information from a picture, a program can identify a plant. With informati…" at bounding box center [388, 151] width 6 height 16
checkbox input "true"
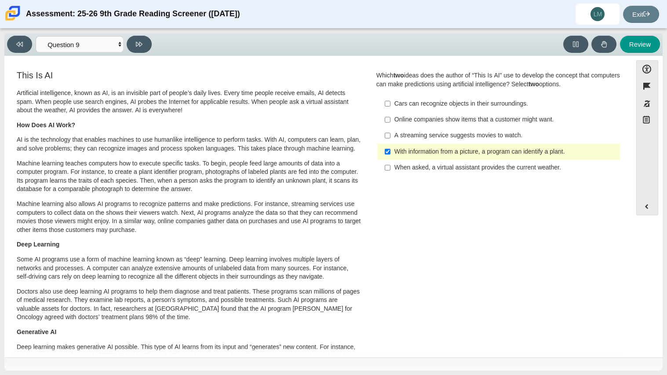
click at [474, 130] on label "A streaming service suggests movies to watch. A streaming service suggests movi…" at bounding box center [500, 136] width 242 height 16
click at [391, 130] on input "A streaming service suggests movies to watch. A streaming service suggests movi…" at bounding box center [388, 136] width 6 height 16
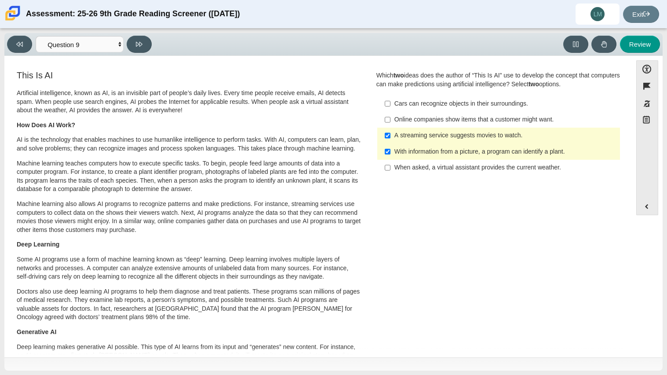
click at [459, 133] on div "A streaming service suggests movies to watch." at bounding box center [506, 135] width 222 height 9
click at [391, 133] on input "A streaming service suggests movies to watch. A streaming service suggests movi…" at bounding box center [388, 136] width 6 height 16
checkbox input "false"
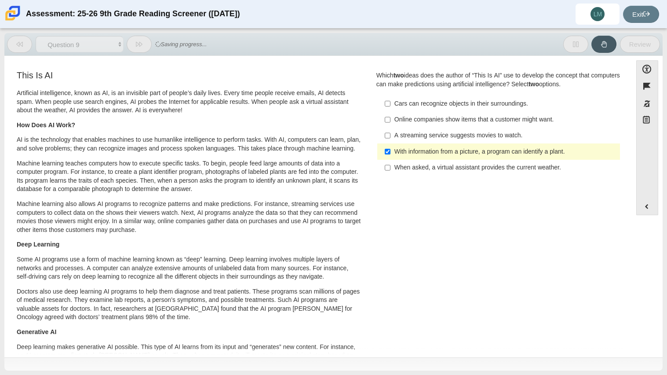
click at [466, 148] on div "With information from a picture, a program can identify a plant." at bounding box center [506, 151] width 222 height 9
click at [391, 148] on input "With information from a picture, a program can identify a plant. With informati…" at bounding box center [388, 151] width 6 height 16
checkbox input "false"
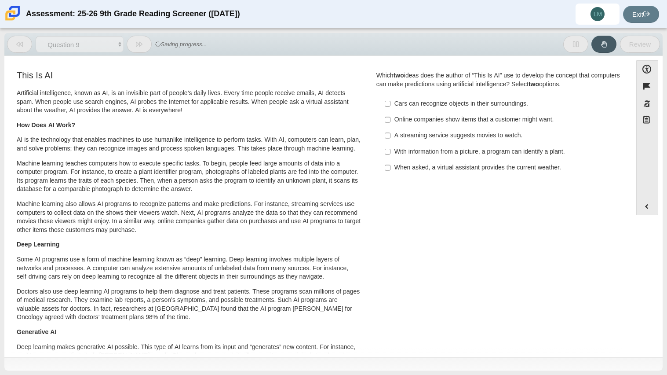
click at [473, 166] on div "When asked, a virtual assistant provides the current weather." at bounding box center [506, 167] width 222 height 9
click at [391, 166] on input "When asked, a virtual assistant provides the current weather. When asked, a vir…" at bounding box center [388, 168] width 6 height 16
checkbox input "true"
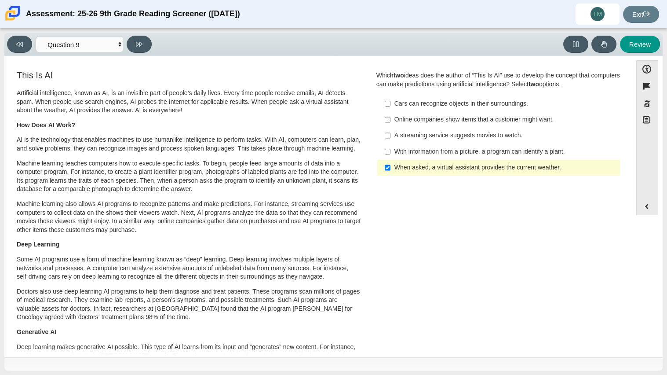
click at [451, 121] on div "Online companies show items that a customer might want." at bounding box center [506, 119] width 222 height 9
click at [391, 121] on input "Online companies show items that a customer might want. Online companies show i…" at bounding box center [388, 120] width 6 height 16
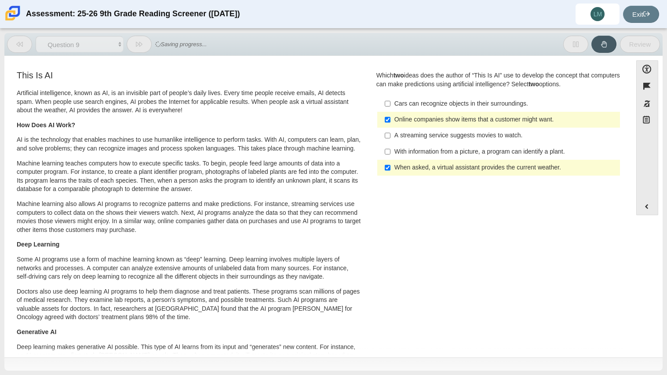
click at [451, 123] on div "Online companies show items that a customer might want." at bounding box center [506, 119] width 222 height 9
click at [391, 123] on input "Online companies show items that a customer might want. Online companies show i…" at bounding box center [388, 120] width 6 height 16
checkbox input "false"
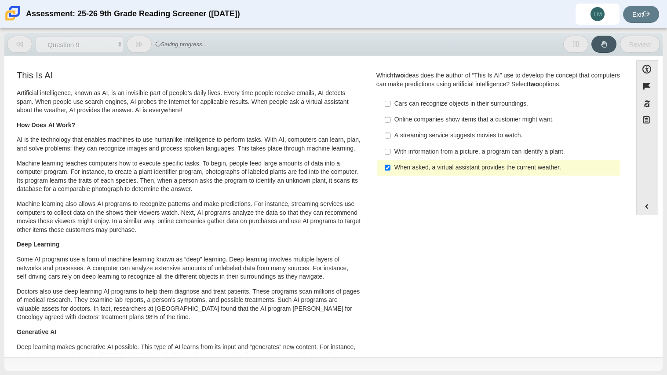
click at [447, 140] on label "A streaming service suggests movies to watch. A streaming service suggests movi…" at bounding box center [500, 136] width 242 height 16
click at [391, 140] on input "A streaming service suggests movies to watch. A streaming service suggests movi…" at bounding box center [388, 136] width 6 height 16
checkbox input "true"
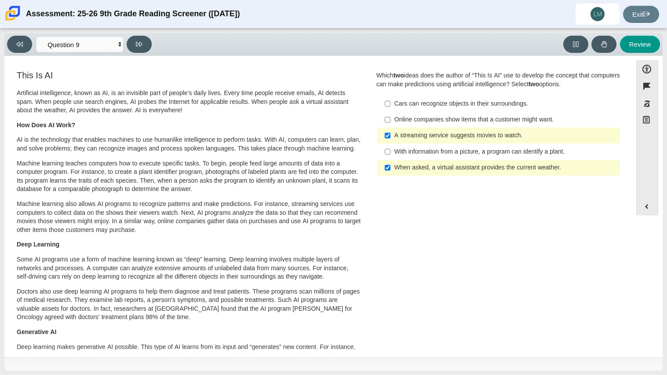
click at [446, 161] on label "When asked, a virtual assistant provides the current weather. When asked, a vir…" at bounding box center [500, 168] width 242 height 16
click at [391, 161] on input "When asked, a virtual assistant provides the current weather. When asked, a vir…" at bounding box center [388, 168] width 6 height 16
checkbox input "false"
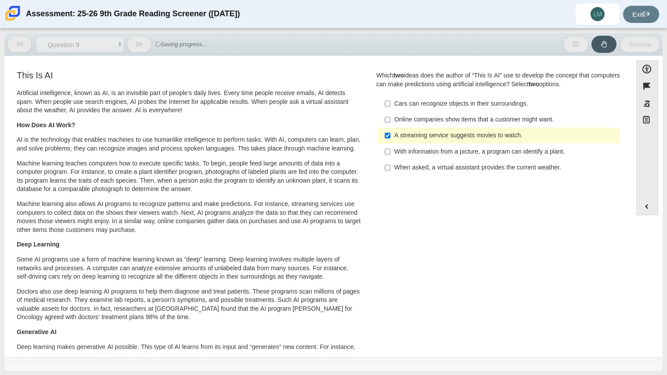
click at [462, 102] on div "Cars can recognize objects in their surroundings." at bounding box center [506, 103] width 222 height 9
click at [391, 102] on input "Cars can recognize objects in their surroundings. Cars can recognize objects in…" at bounding box center [388, 103] width 6 height 16
checkbox input "true"
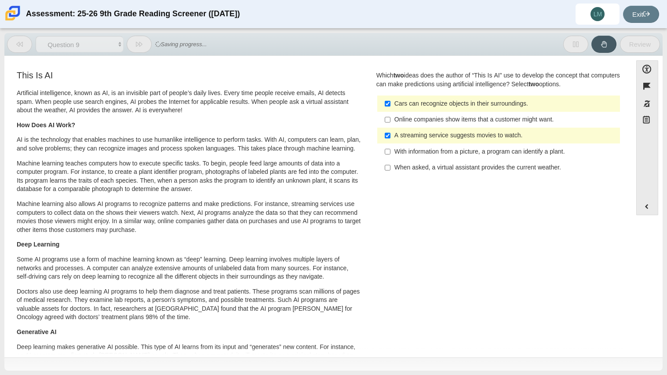
click at [455, 157] on label "With information from a picture, a program can identify a plant. With informati…" at bounding box center [500, 151] width 242 height 16
click at [391, 157] on input "With information from a picture, a program can identify a plant. With informati…" at bounding box center [388, 151] width 6 height 16
checkbox input "true"
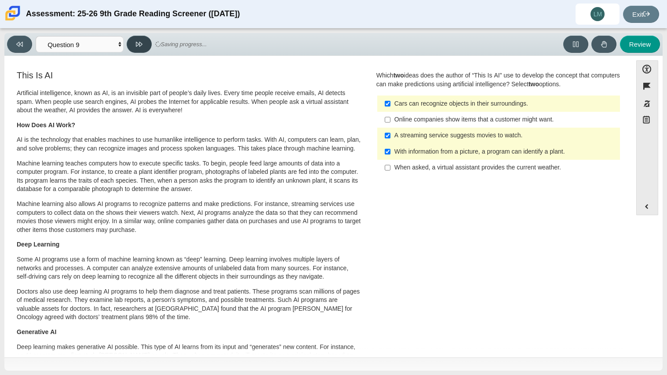
click at [146, 43] on button at bounding box center [139, 44] width 25 height 17
select select "cdf3c14e-a918-44d1-9b63-3db0fa81641e"
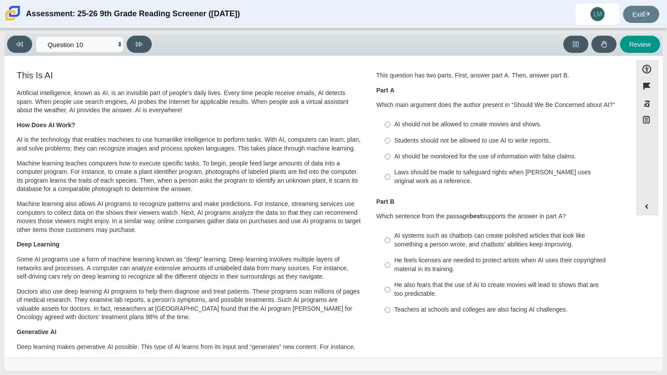
click at [495, 176] on div "Laws should be made to safeguard rights when AI uses original work as a referen…" at bounding box center [506, 176] width 222 height 17
click at [391, 176] on input "Laws should be made to safeguard rights when AI uses original work as a referen…" at bounding box center [388, 177] width 6 height 25
radio input "true"
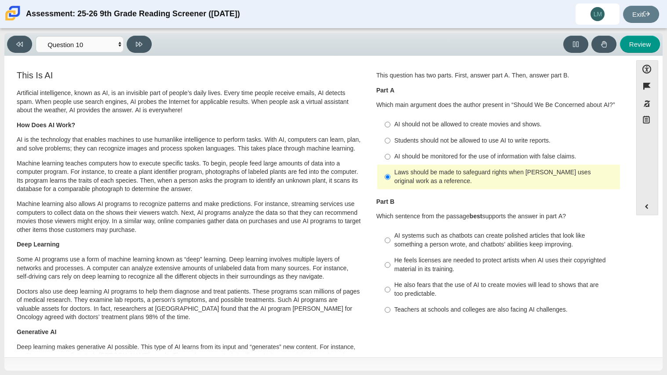
click at [476, 158] on div "AI should be monitored for the use of information with false claims." at bounding box center [506, 156] width 222 height 9
click at [391, 158] on input "AI should be monitored for the use of information with false claims. AI should …" at bounding box center [388, 157] width 6 height 16
radio input "true"
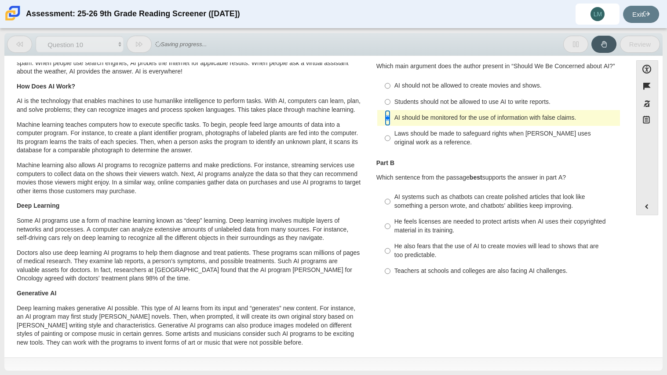
scroll to position [40, 0]
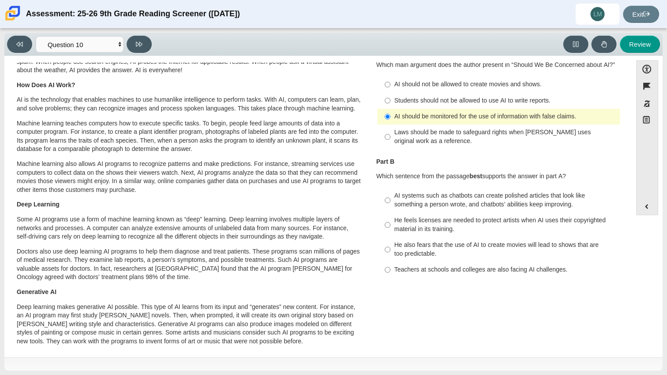
click at [485, 202] on div "AI systems such as chatbots can create polished articles that look like somethi…" at bounding box center [506, 199] width 222 height 17
click at [391, 202] on input "AI systems such as chatbots can create polished articles that look like somethi…" at bounding box center [388, 200] width 6 height 25
radio input "true"
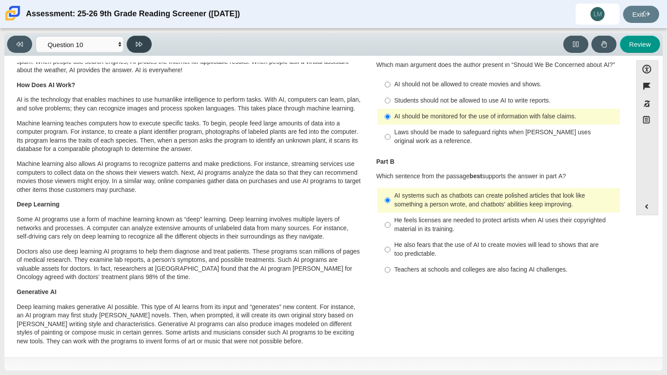
click at [146, 42] on button at bounding box center [139, 44] width 25 height 17
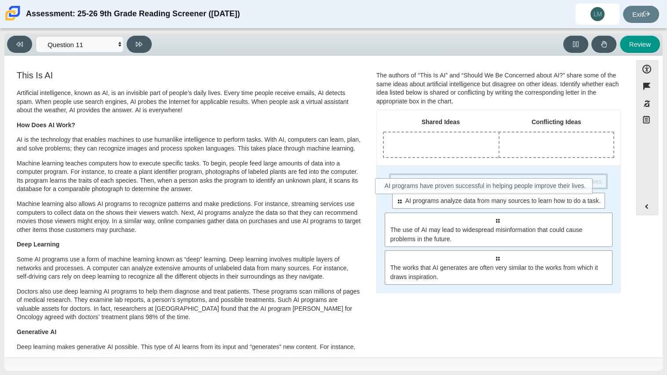
drag, startPoint x: 446, startPoint y: 183, endPoint x: 453, endPoint y: 177, distance: 9.0
click at [453, 177] on span "AI programs have proven successful in helping people improve their lives." at bounding box center [504, 181] width 202 height 9
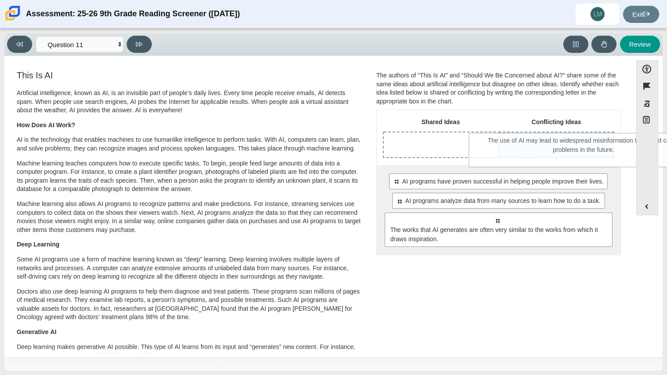
drag, startPoint x: 454, startPoint y: 226, endPoint x: 541, endPoint y: 146, distance: 118.0
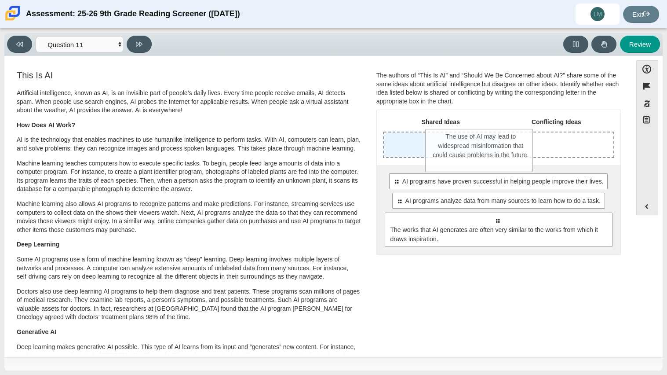
drag, startPoint x: 541, startPoint y: 146, endPoint x: 467, endPoint y: 142, distance: 73.6
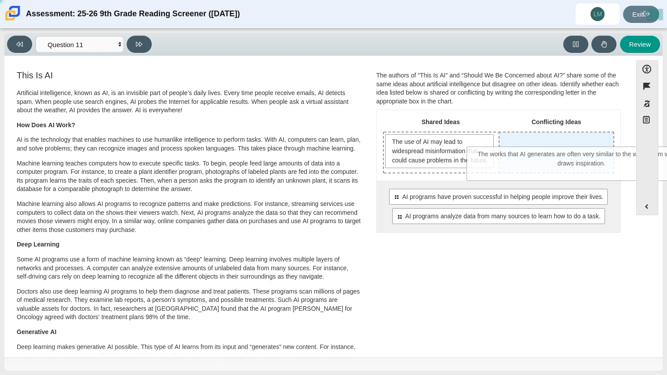
drag, startPoint x: 432, startPoint y: 255, endPoint x: 519, endPoint y: 164, distance: 125.7
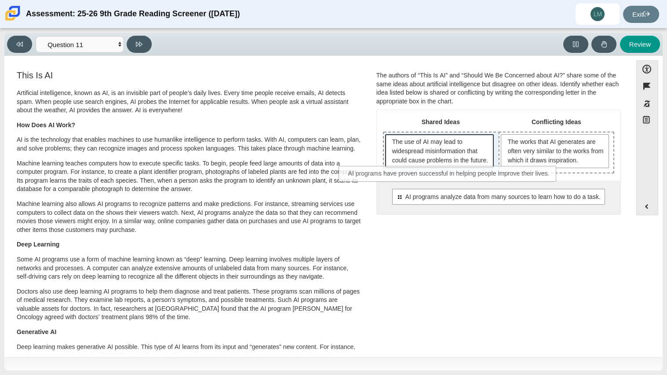
drag, startPoint x: 504, startPoint y: 208, endPoint x: 455, endPoint y: 175, distance: 59.3
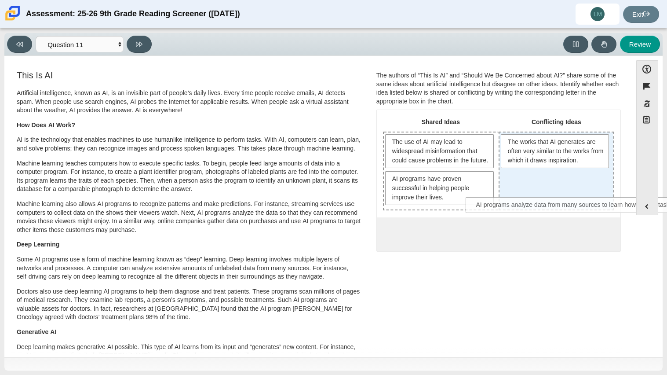
drag, startPoint x: 473, startPoint y: 241, endPoint x: 551, endPoint y: 203, distance: 86.0
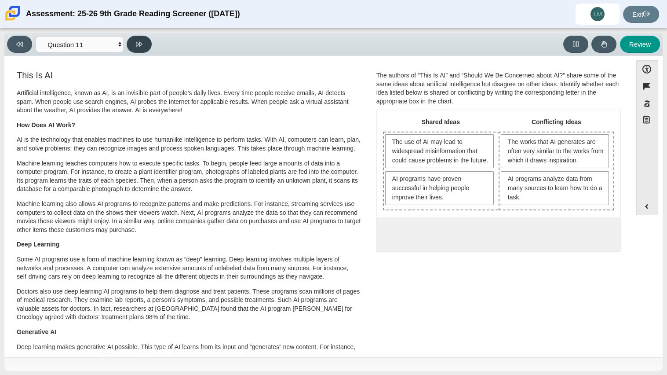
click at [139, 45] on icon at bounding box center [139, 44] width 7 height 5
select select "c3effed4-44ce-4a19-bd96-1787f34e9b4c"
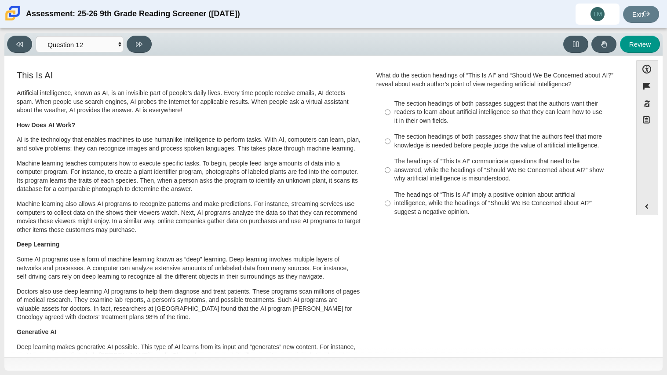
click at [470, 153] on label "The section headings of both passages show that the authors feel that more know…" at bounding box center [500, 141] width 242 height 25
click at [391, 153] on input "The section headings of both passages show that the authors feel that more know…" at bounding box center [388, 141] width 6 height 25
radio input "true"
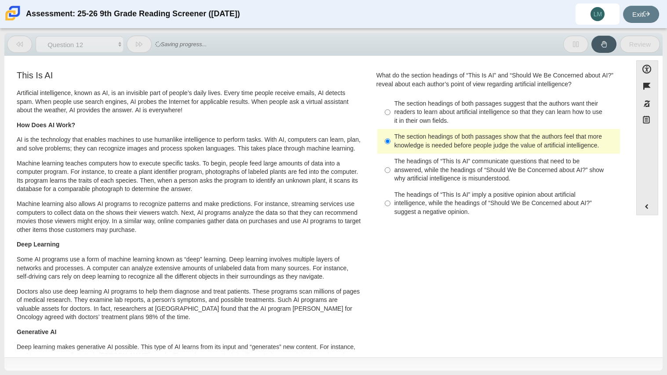
click at [466, 176] on div "The headings of “This Is AI” communicate questions that need to be answered, wh…" at bounding box center [506, 170] width 222 height 26
click at [391, 176] on input "The headings of “This Is AI” communicate questions that need to be answered, wh…" at bounding box center [388, 170] width 6 height 33
radio input "true"
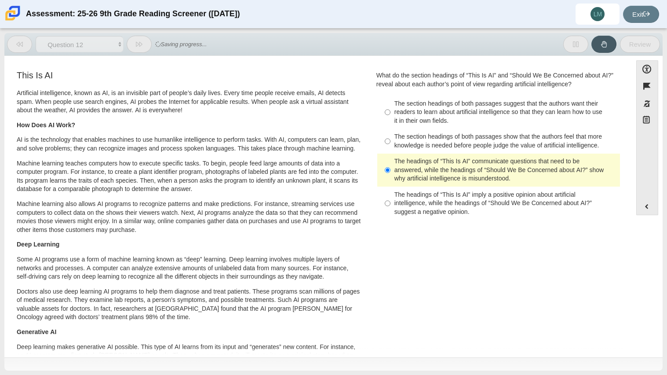
click at [461, 146] on div "The section headings of both passages show that the authors feel that more know…" at bounding box center [506, 140] width 222 height 17
click at [391, 146] on input "The section headings of both passages show that the authors feel that more know…" at bounding box center [388, 141] width 6 height 25
radio input "true"
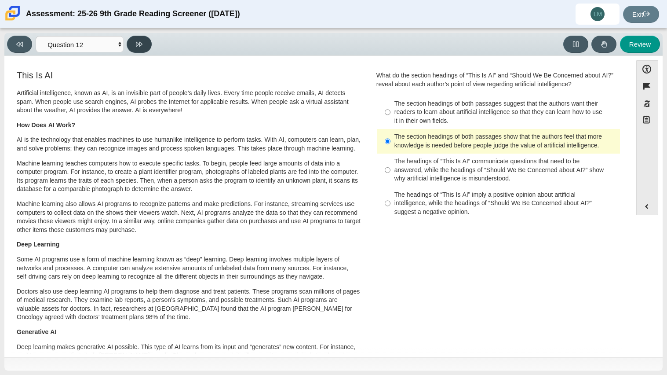
click at [131, 45] on button at bounding box center [139, 44] width 25 height 17
select select "review"
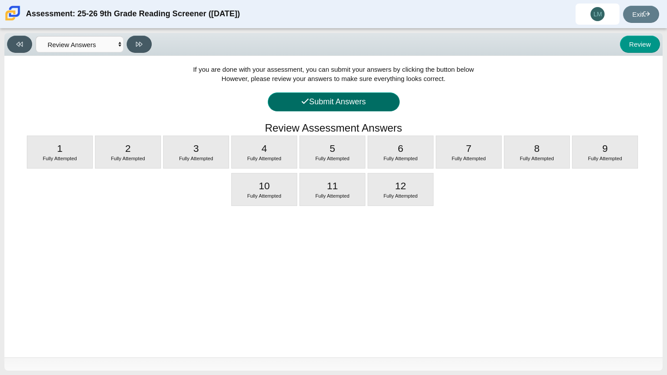
click at [339, 100] on button "Submit Answers" at bounding box center [334, 101] width 132 height 19
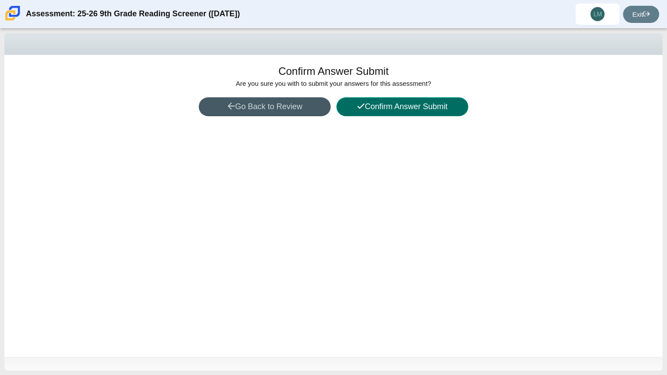
click at [427, 99] on button "Confirm Answer Submit" at bounding box center [403, 106] width 132 height 19
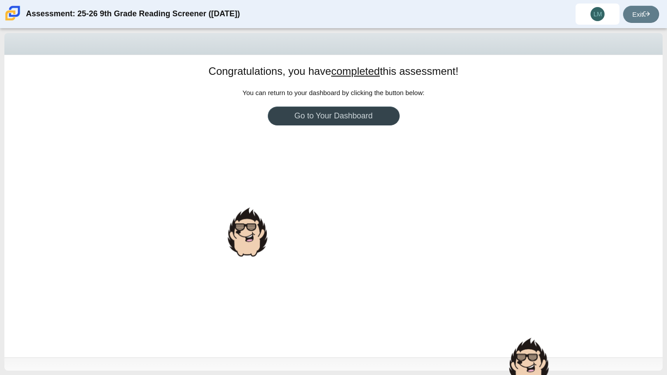
click at [339, 122] on link "Go to Your Dashboard" at bounding box center [334, 115] width 132 height 19
